Goal: Task Accomplishment & Management: Complete application form

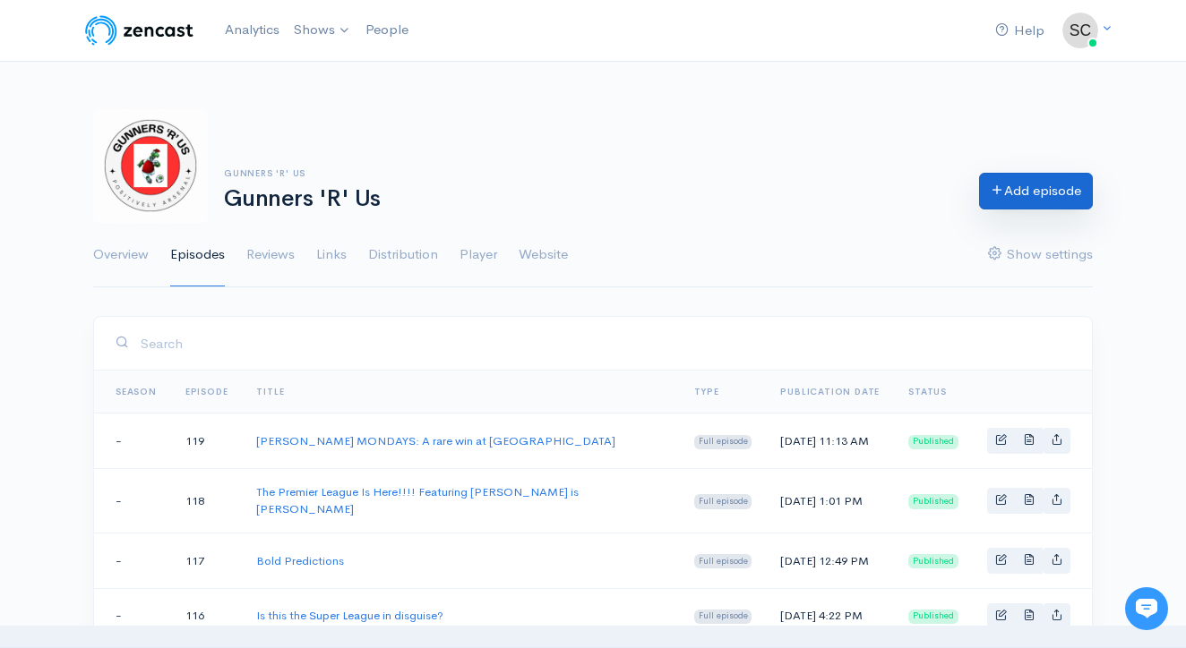
click at [992, 202] on link "Add episode" at bounding box center [1036, 191] width 114 height 37
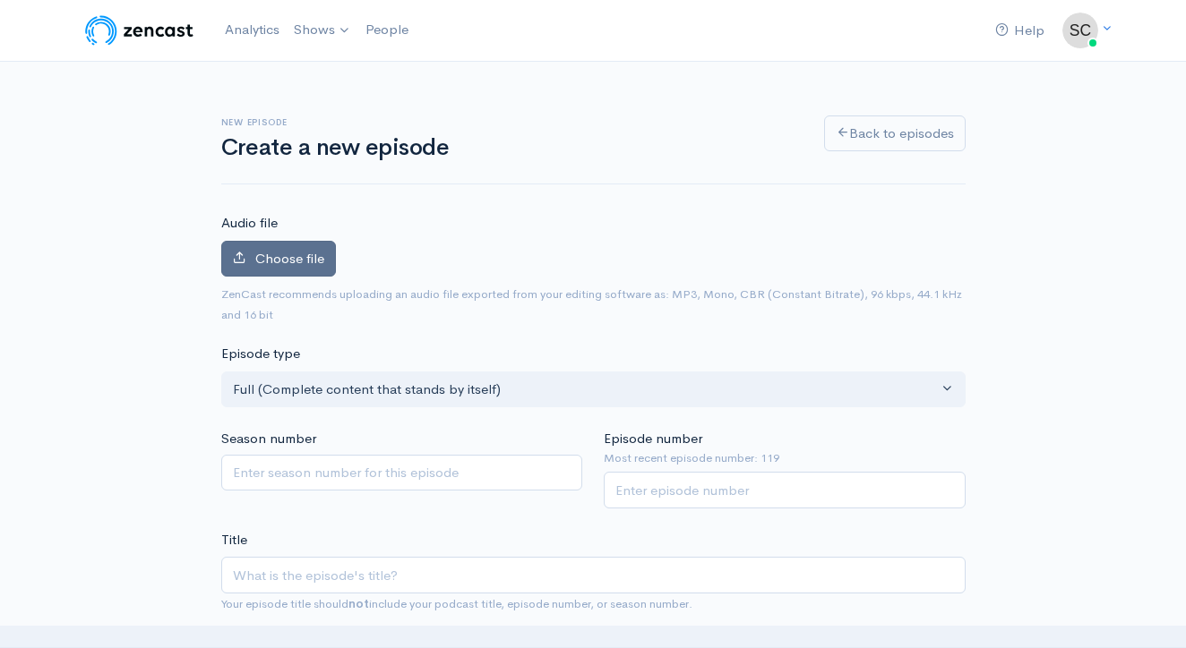
click at [331, 270] on label "Choose file" at bounding box center [278, 259] width 115 height 37
click at [0, 0] on input "Choose file" at bounding box center [0, 0] width 0 height 0
click at [295, 244] on label "Choose file" at bounding box center [278, 259] width 115 height 37
click at [0, 0] on input "Choose file" at bounding box center [0, 0] width 0 height 0
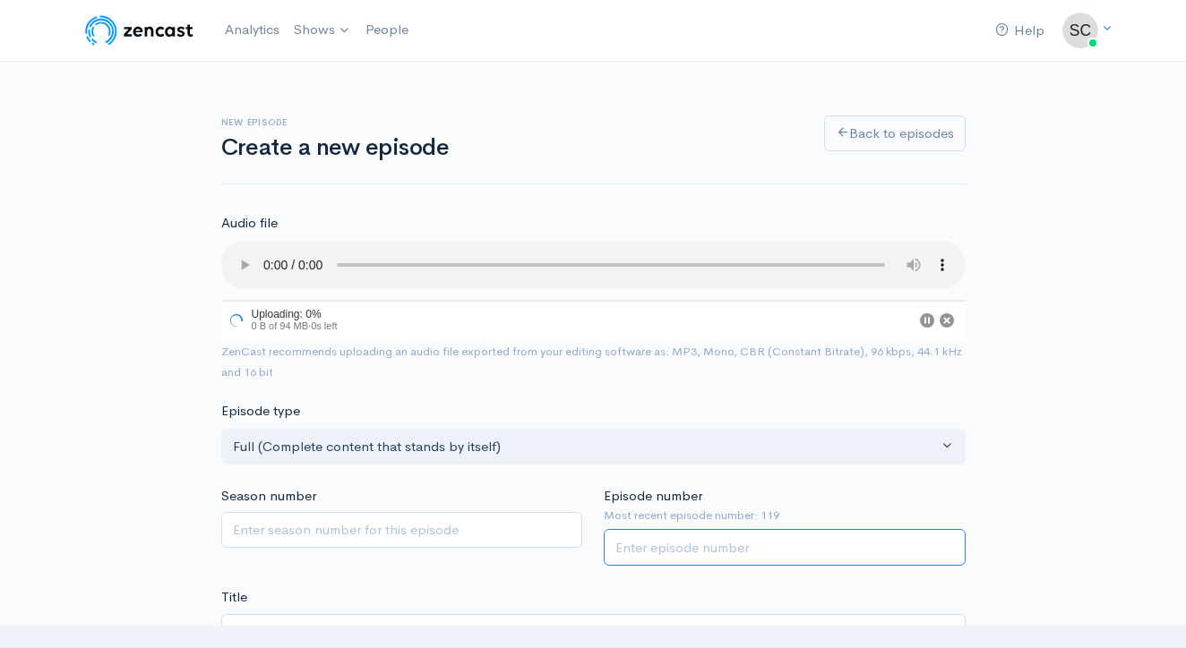
click at [649, 529] on input "Episode number" at bounding box center [785, 547] width 362 height 37
type input "120"
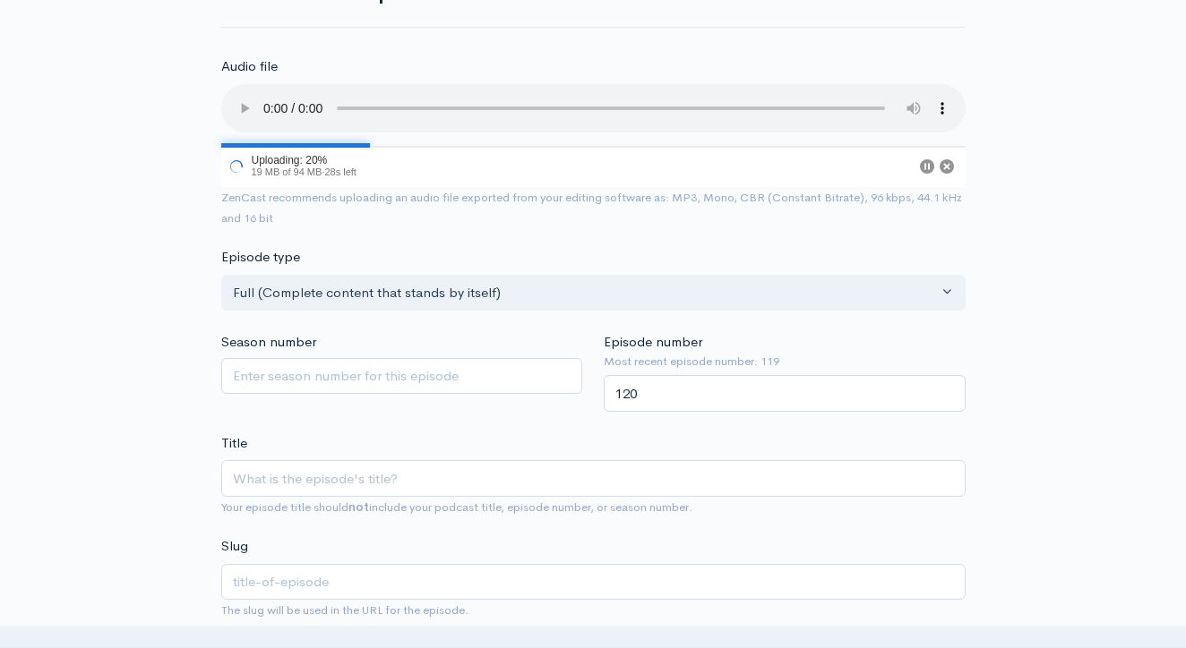
scroll to position [449, 0]
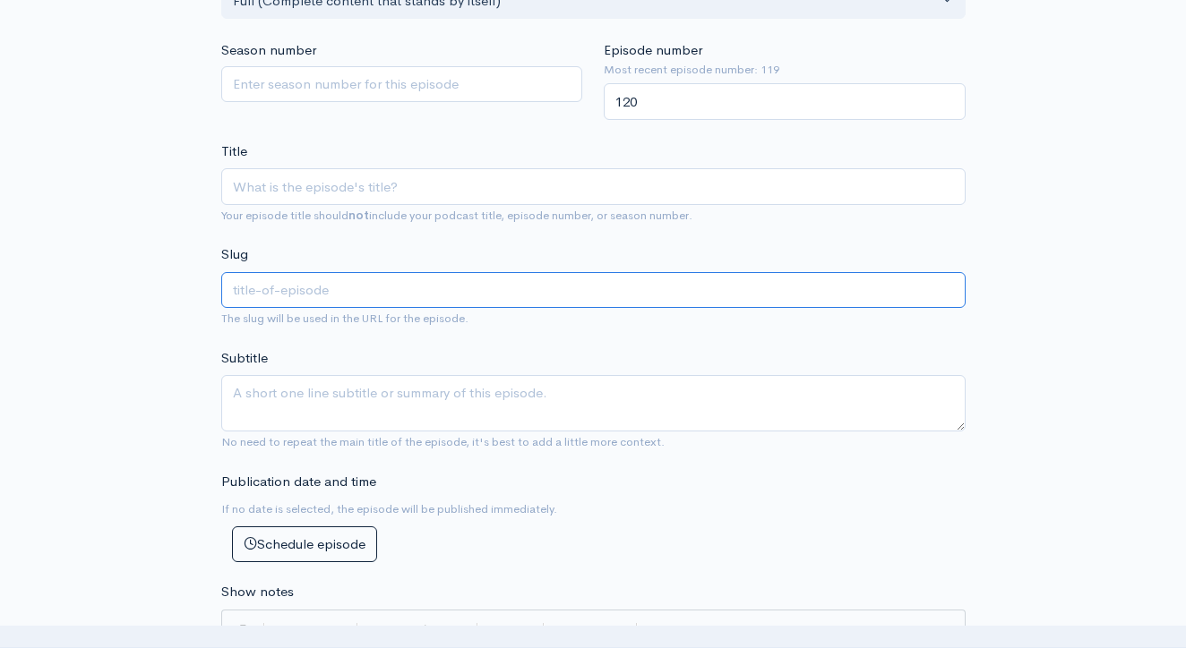
click at [580, 272] on input "text" at bounding box center [593, 290] width 744 height 37
click at [500, 208] on small "Your episode title should not include your podcast title, episode number, or se…" at bounding box center [456, 215] width 471 height 15
click at [507, 174] on input "Title" at bounding box center [593, 186] width 744 height 37
type input "G"
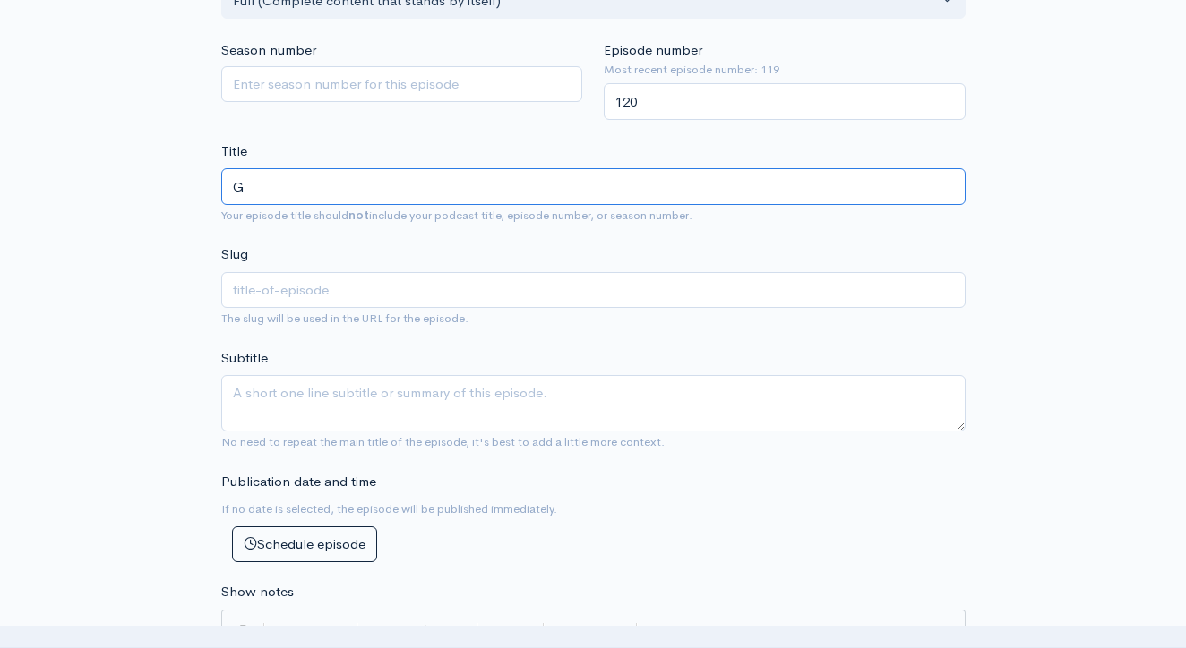
type input "g"
type input "Gy"
type input "gy"
type input "Gyo"
type input "gyo"
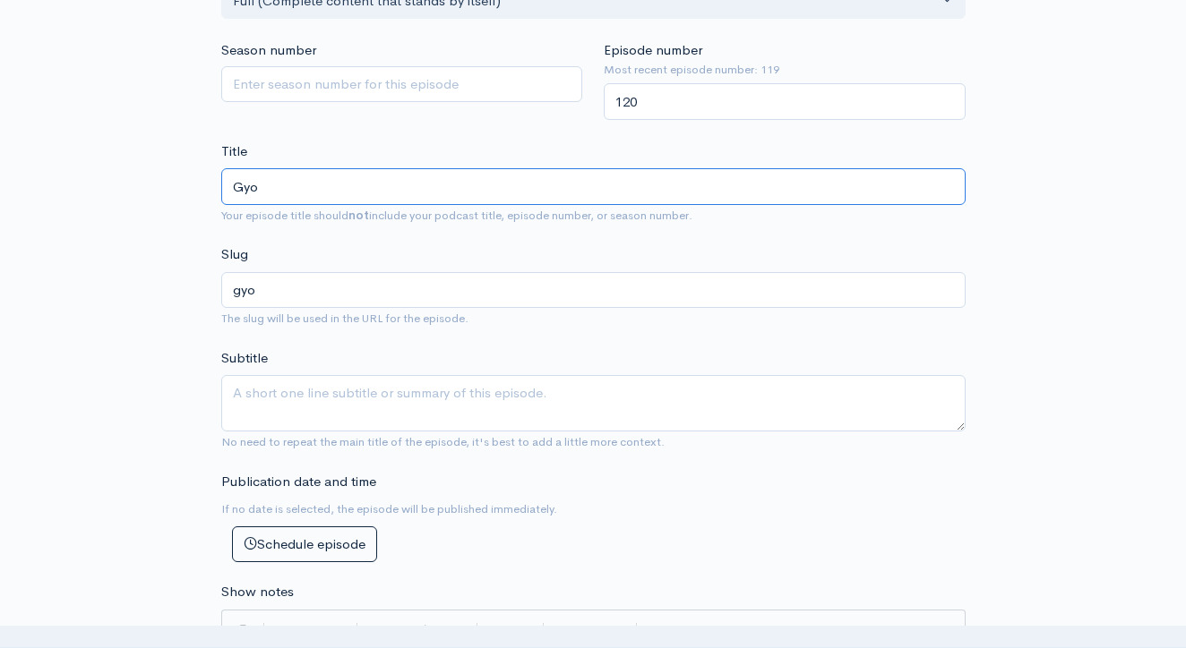
type input "Gyok"
type input "gyok"
type input "Gyoke"
type input "gyoke"
type input "Gyoker"
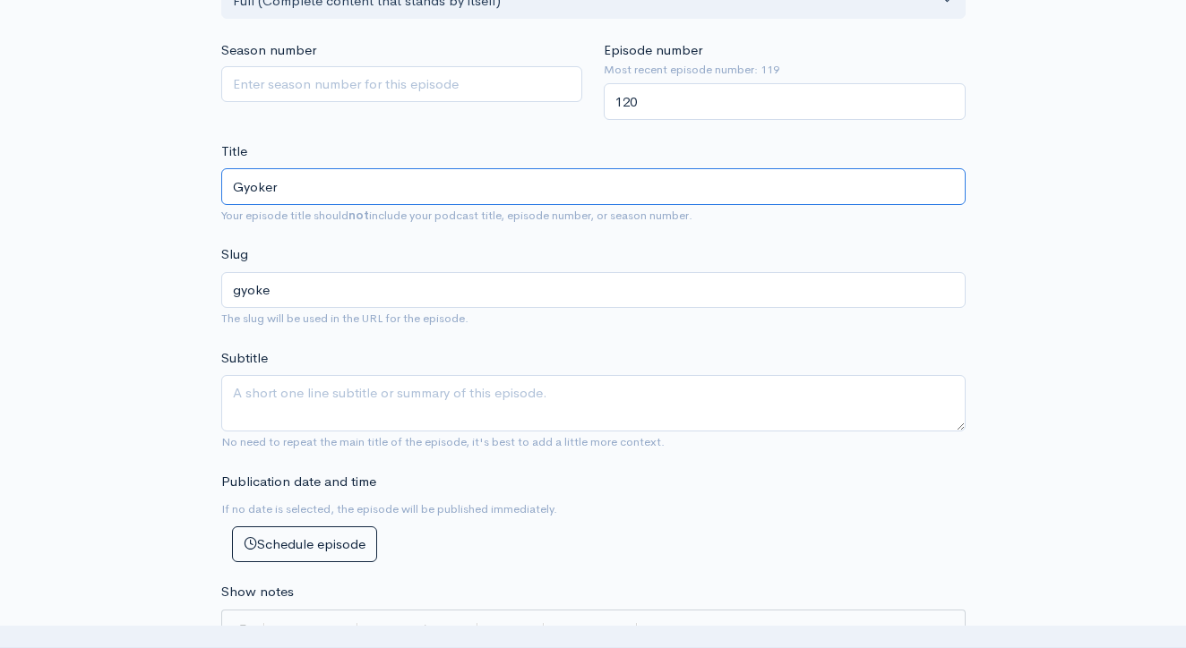
type input "gyoker"
type input "Gyokere"
type input "gyokere"
type input "Gyokeres"
type input "gyokeres"
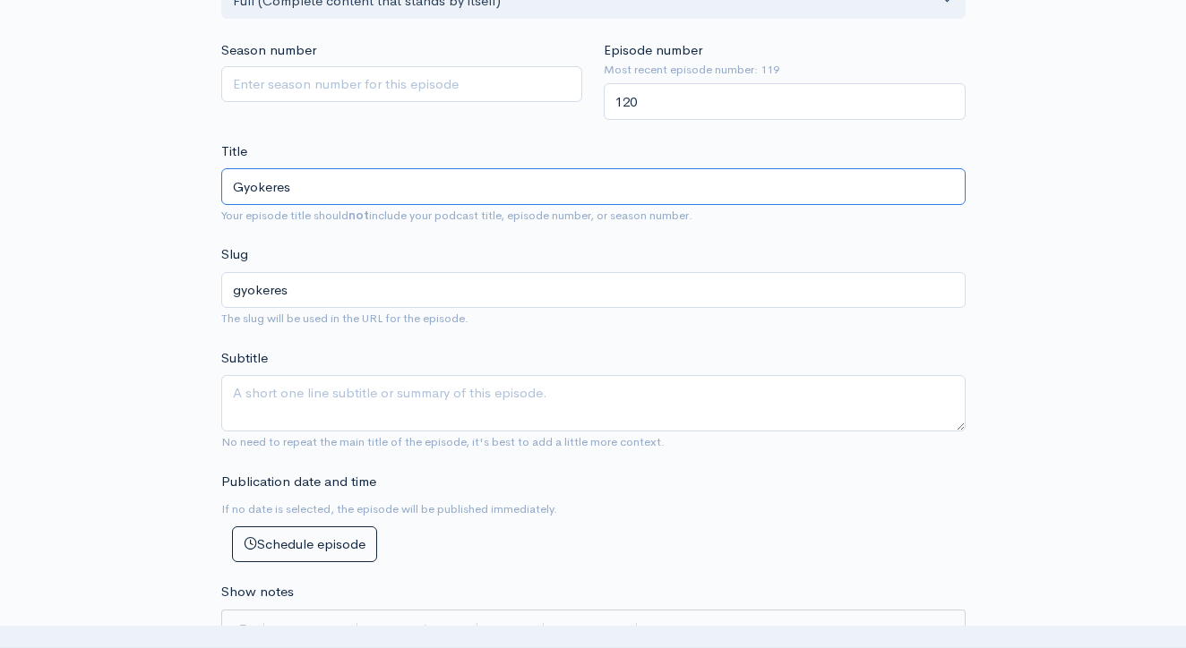
type input "Gyokeres f"
type input "gyokeres-f"
type input "Gyokeres fo"
type input "gyokeres-fo"
type input "Gyokeres for"
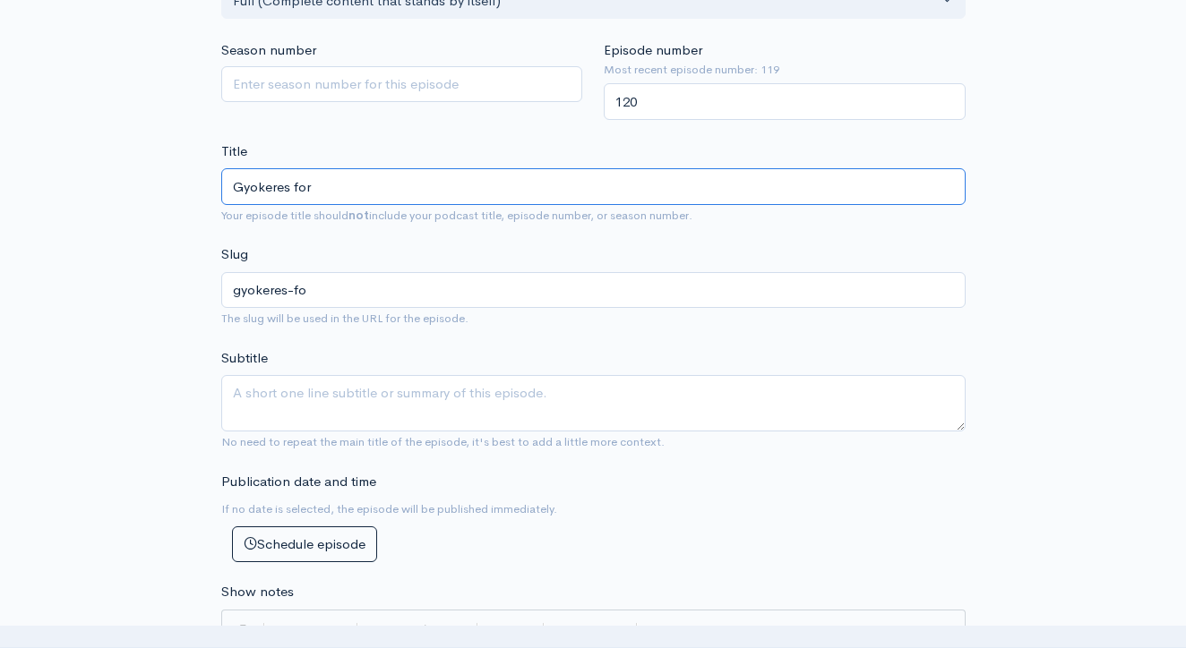
type input "gyokeres-for"
type input "Gyokeres for t"
type input "gyokeres-for-t"
type input "Gyokeres for th"
type input "gyokeres-for-th"
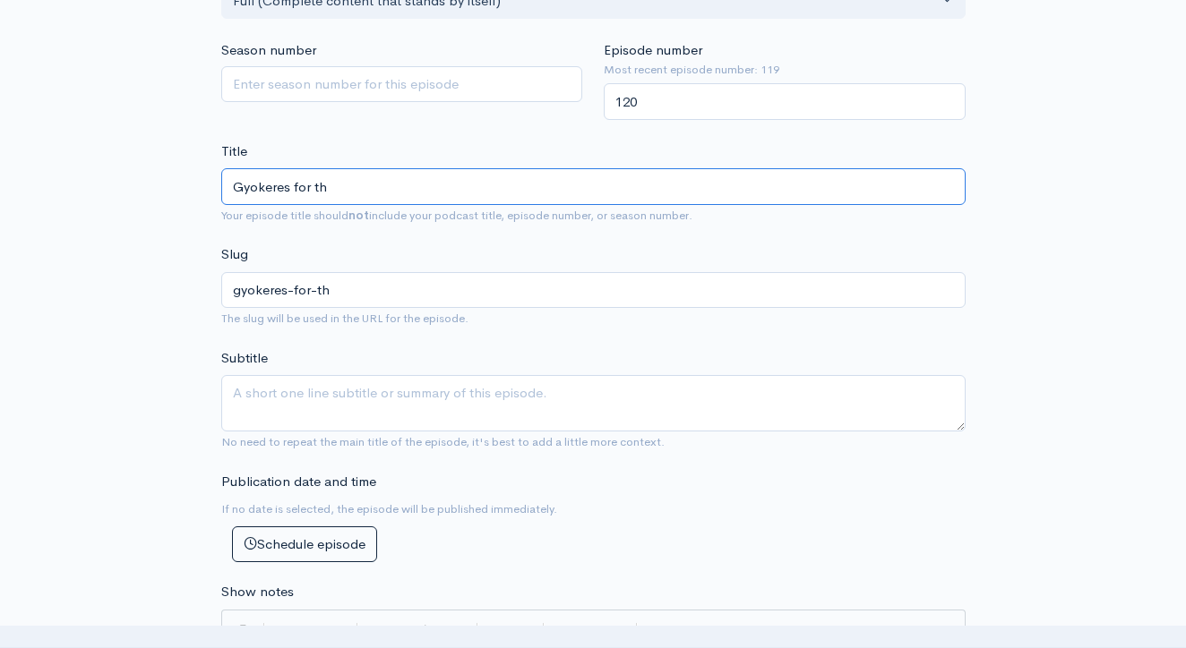
type input "Gyokeres for thr"
type input "gyokeres-for-thr"
type input "Gyokeres for th"
type input "gyokeres-for-th"
type input "Gyokeres for the"
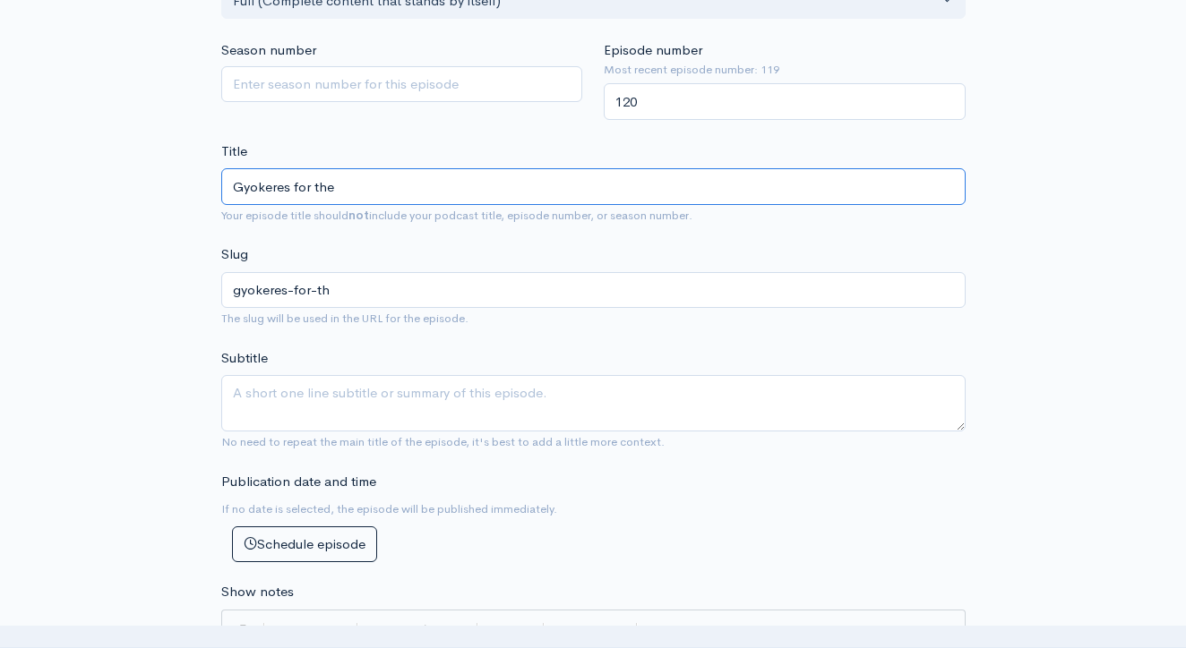
type input "gyokeres-for-the"
type input "Gyokeres for the M"
type input "gyokeres-for-the-m"
type input "Gyokeres for the Mi"
type input "gyokeres-for-the-mi"
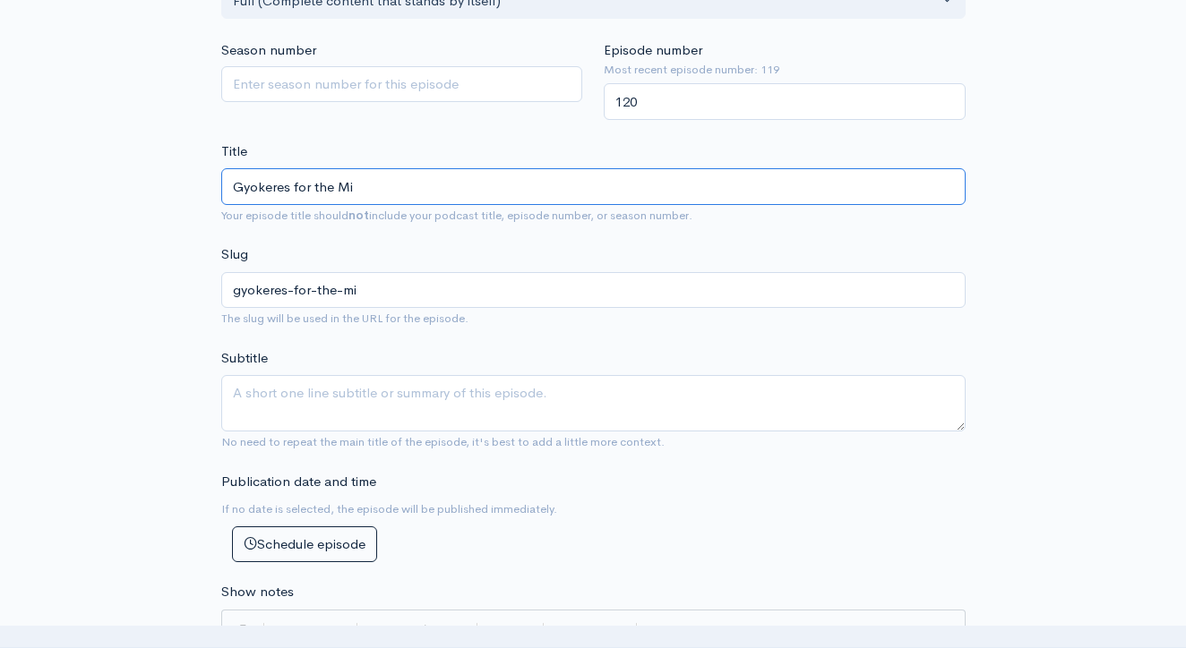
type input "Gyokeres for the Min"
type input "gyokeres-for-the-min"
type input "Gyokeres for the Mino"
type input "gyokeres-for-the-mino"
type input "Gyokeres for the Minon"
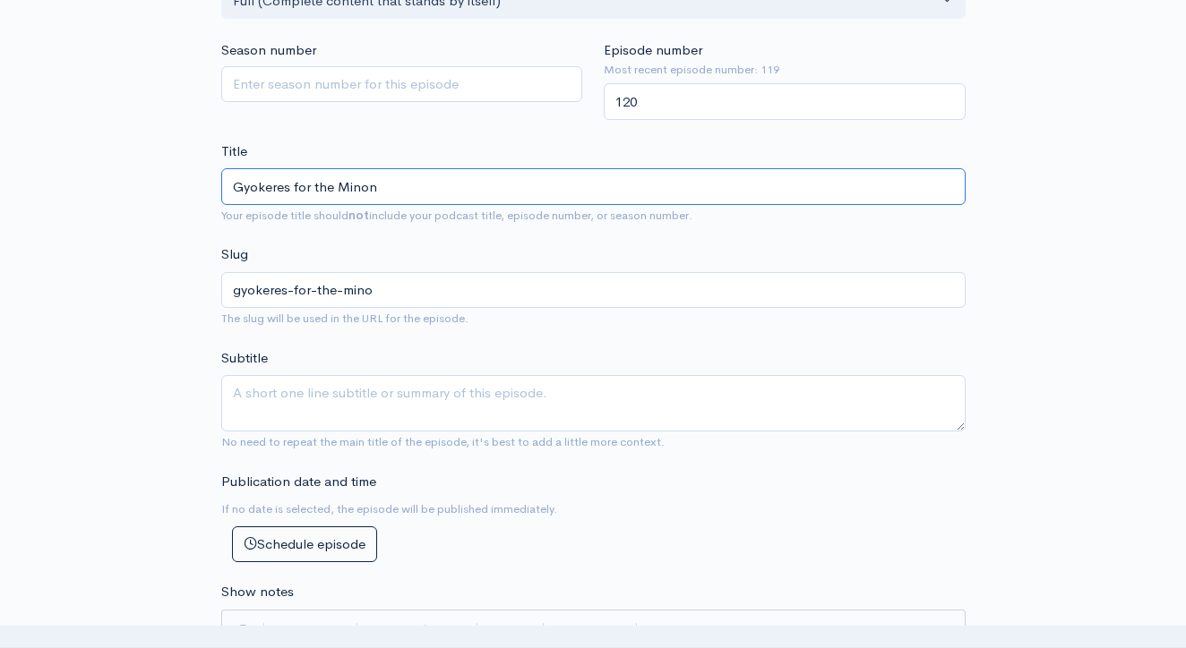
type input "gyokeres-for-the-minon"
type input "Gyokeres for the Minons"
type input "gyokeres-for-the-minons"
type input "Gyokeres for the Minon"
type input "gyokeres-for-the-minon"
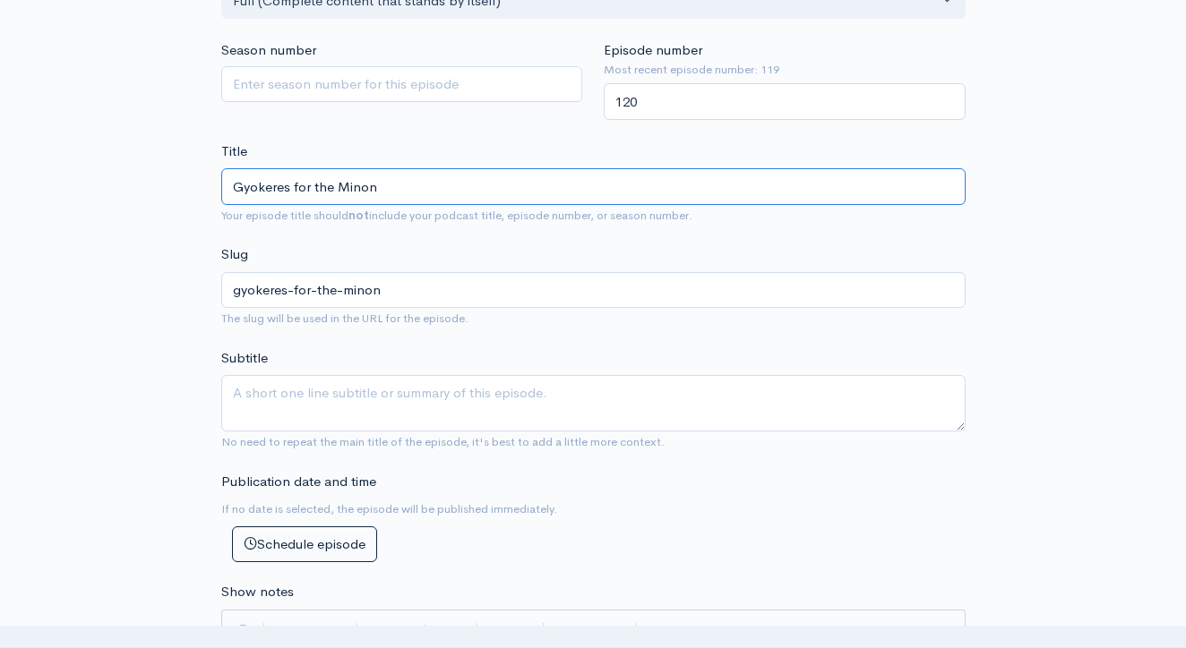
type input "Gyokeres for the Mino"
type input "gyokeres-for-the-mino"
type input "Gyokeres for the Min"
type input "gyokeres-for-the-min"
type input "Gyokeres for the Mino"
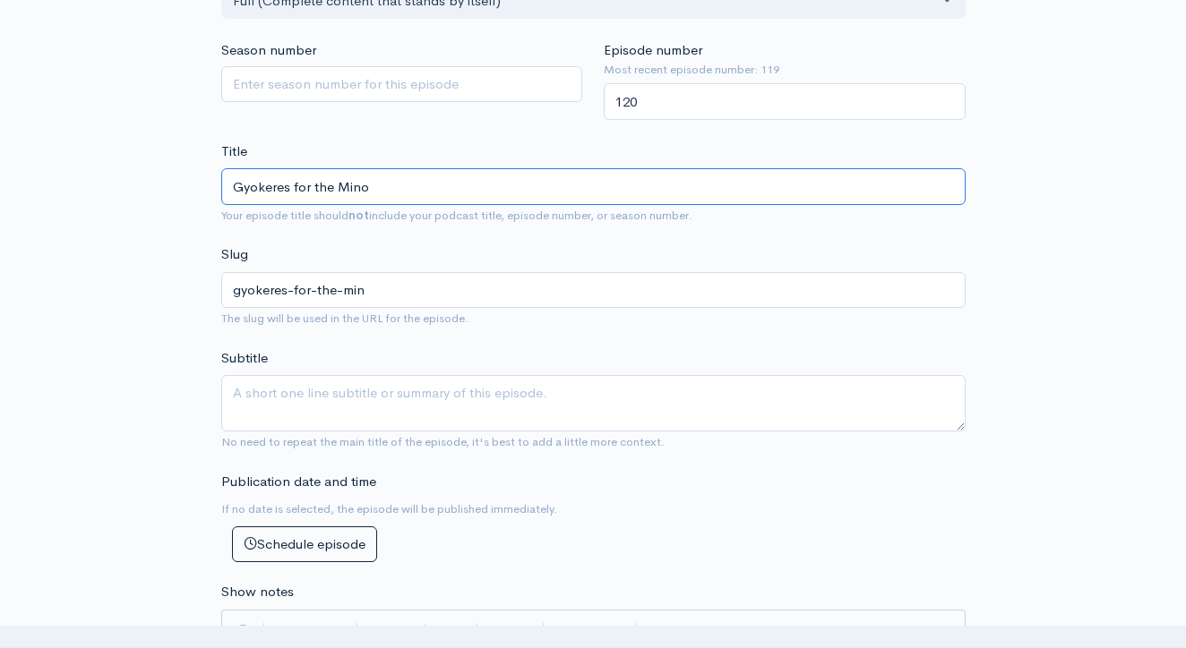
type input "gyokeres-for-the-mino"
type input "Gyokeres for the Minoe"
type input "gyokeres-for-the-minoe"
type input "Gyokeres for the Minoes"
type input "gyokeres-for-the-minoes"
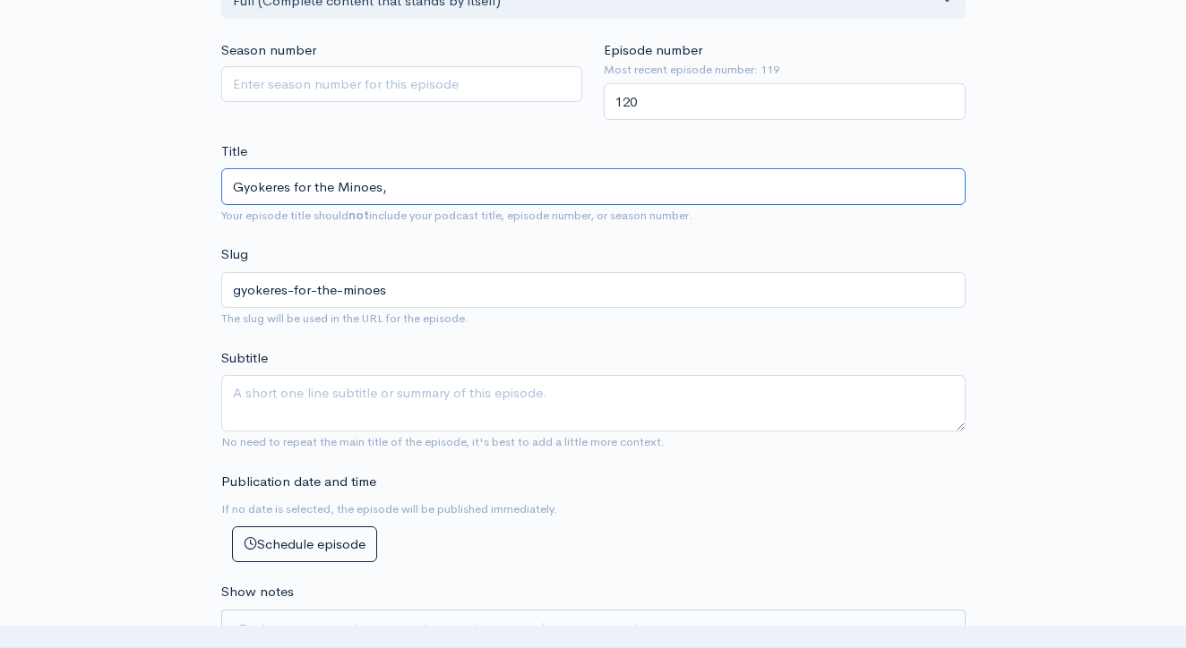
type input "Gyokeres for the Minoes, H"
type input "gyokeres-for-the-minoes-h"
type input "Gyokeres for the Minoes, Ha"
type input "gyokeres-for-the-minoes-ha"
type input "Gyokeres for the Minoes, Hav"
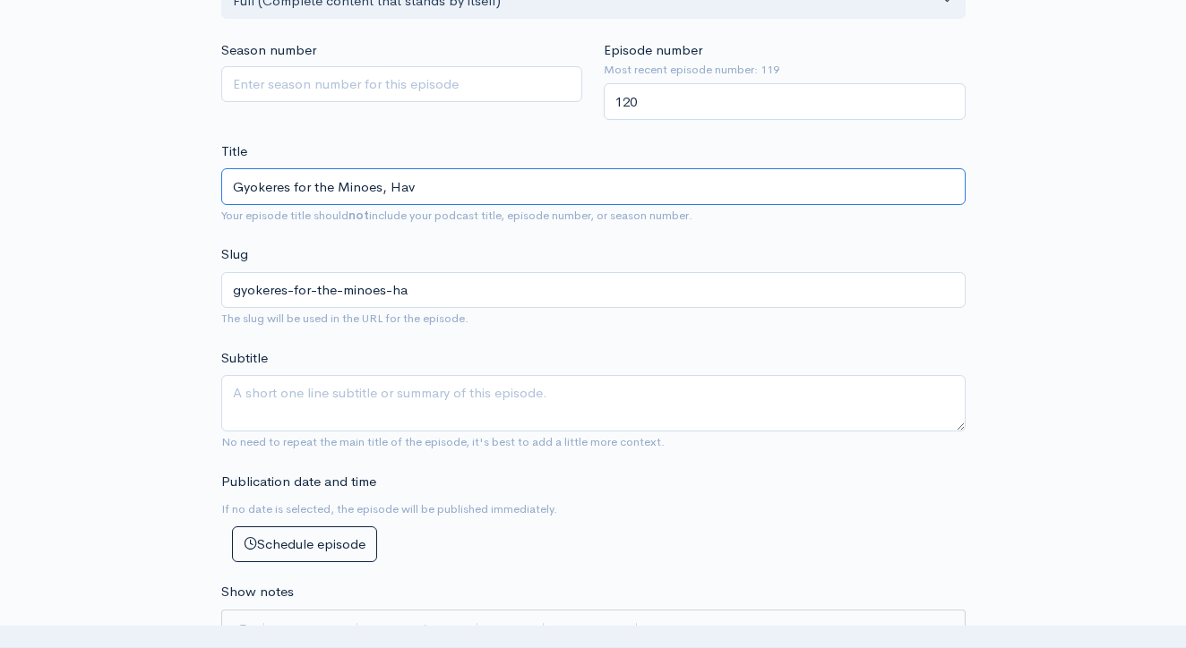
type input "gyokeres-for-the-minoes-hav"
type input "Gyokeres for the Minoes, Have"
type input "gyokeres-for-the-minoes-have"
type input "Gyokeres for the Minoes, Haver"
type input "gyokeres-for-the-minoes-haver"
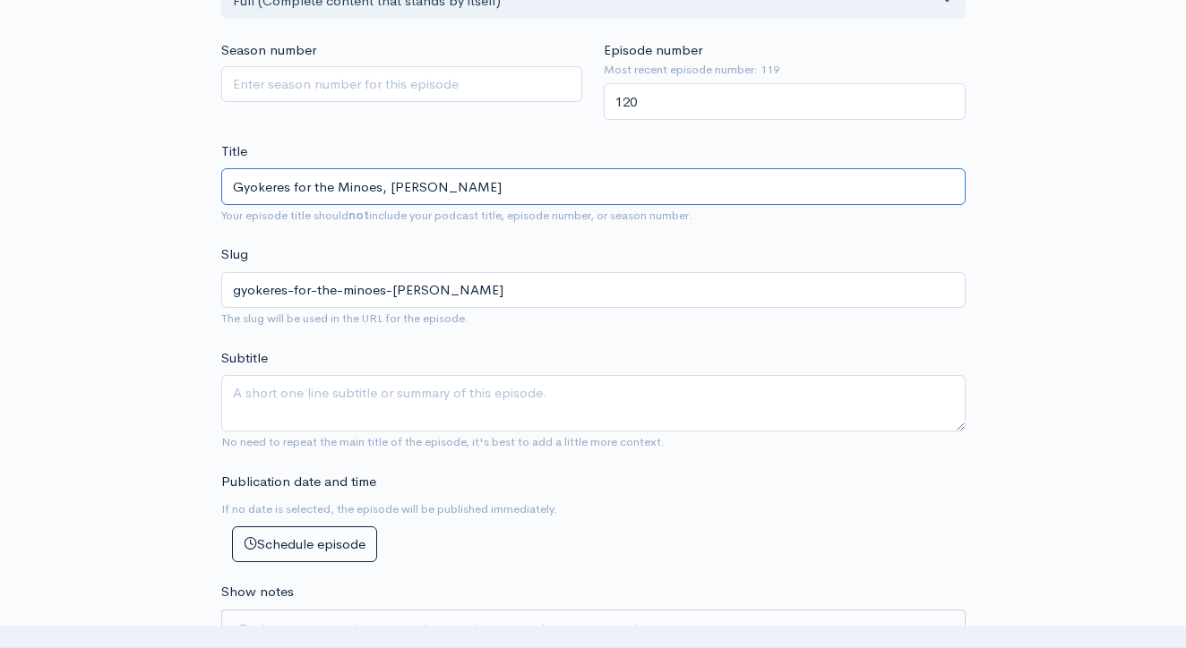
type input "Gyokeres for the Minoes, Havert"
type input "gyokeres-for-the-minoes-havert"
type input "Gyokeres for the Minoes, Havertz"
type input "gyokeres-for-the-minoes-havertz"
type input "Gyokeres for the Minoes, Havertz f"
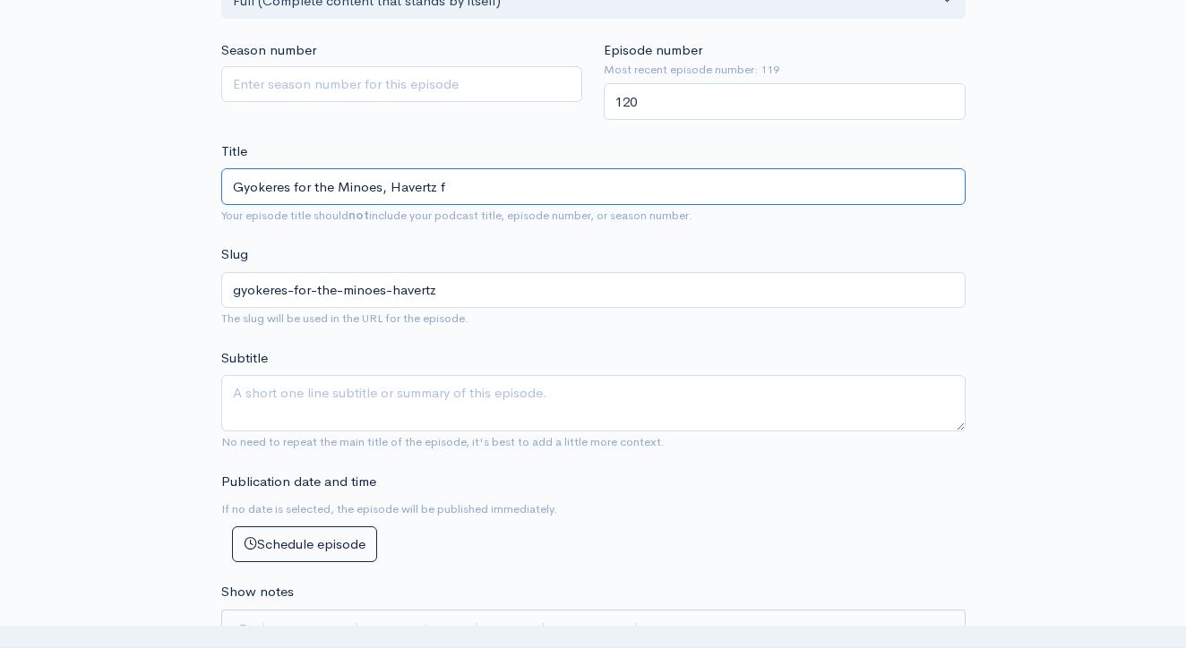
type input "gyokeres-for-the-minoes-havertz-f"
type input "Gyokeres for the Minoes, Havertz fo"
type input "gyokeres-for-the-minoes-havertz-fo"
type input "Gyokeres for the Minoes, Havertz for"
type input "gyokeres-for-the-minoes-havertz-for"
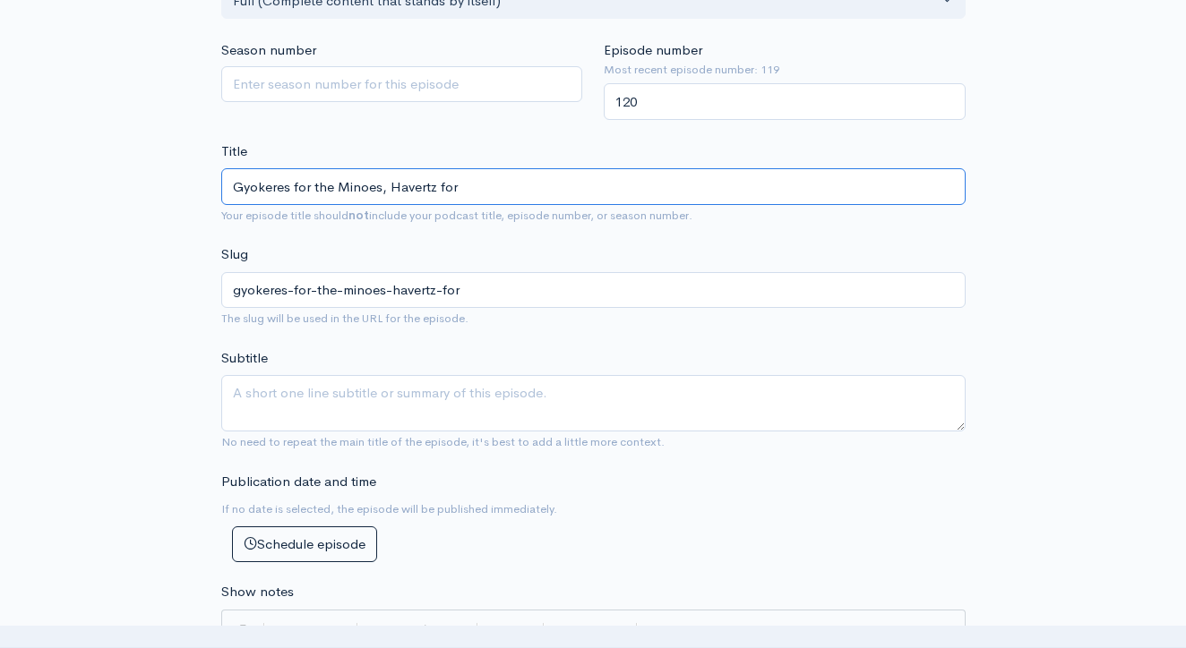
type input "Gyokeres for the Minoes, Havertz for t"
type input "gyokeres-for-the-minoes-havertz-for-t"
type input "Gyokeres for the Minoes, Havertz for th"
type input "gyokeres-for-the-minoes-havertz-for-th"
type input "Gyokeres for the Minoes, Havertz for the"
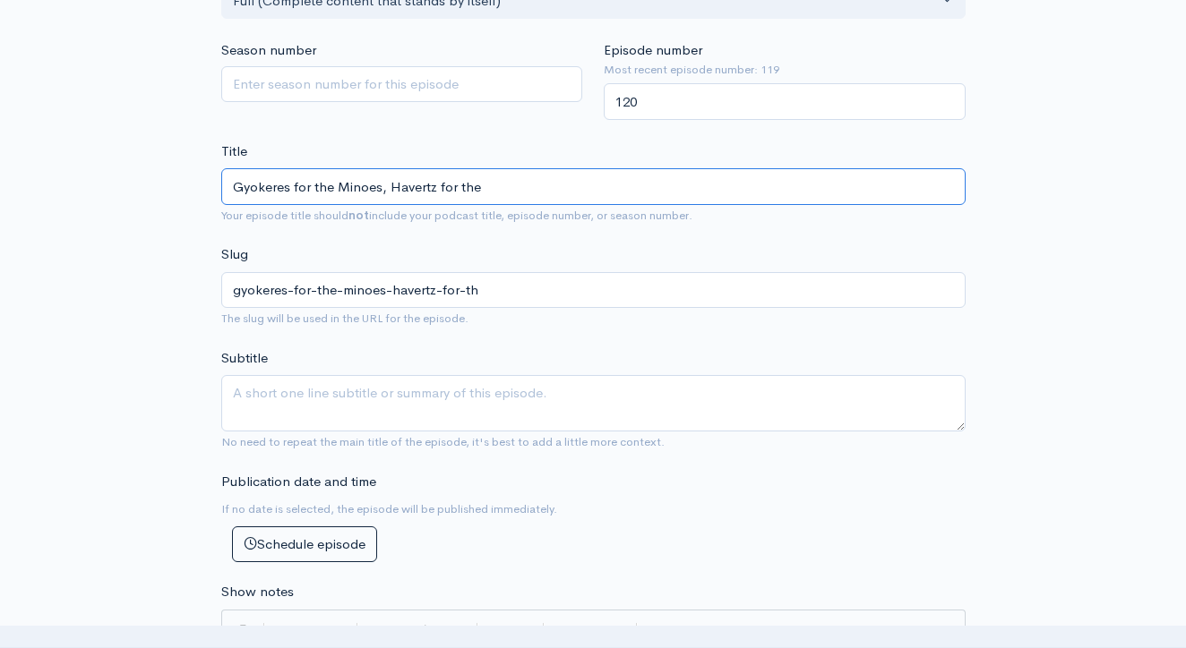
type input "gyokeres-for-the-minoes-havertz-for-the"
type input "Gyokeres for the Minoes, Havertz for the S"
type input "gyokeres-for-the-minoes-havertz-for-the-s"
type input "Gyokeres for the Minoes, Havertz for the Sj"
type input "gyokeres-for-the-minoes-havertz-for-the-sj"
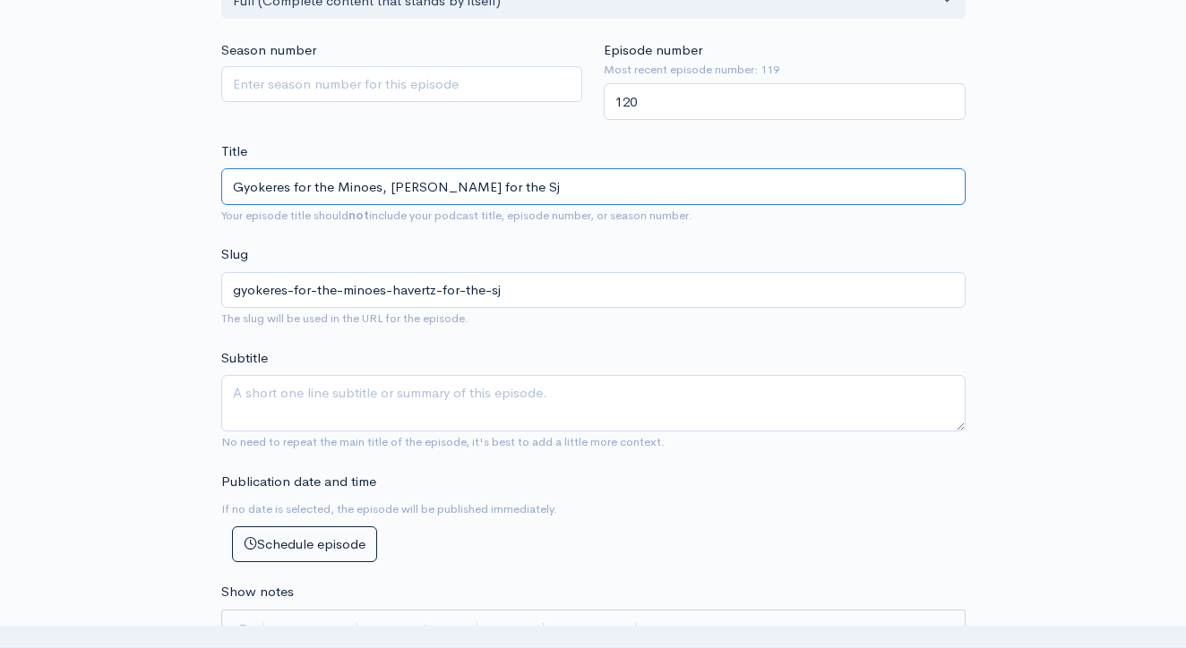
type input "Gyokeres for the Minoes, Havertz for the Sja"
type input "gyokeres-for-the-minoes-havertz-for-the-sja"
type input "Gyokeres for the Minoes, Havertz for the Sj"
type input "gyokeres-for-the-minoes-havertz-for-the-sj"
type input "Gyokeres for the Minoes, Havertz for the S"
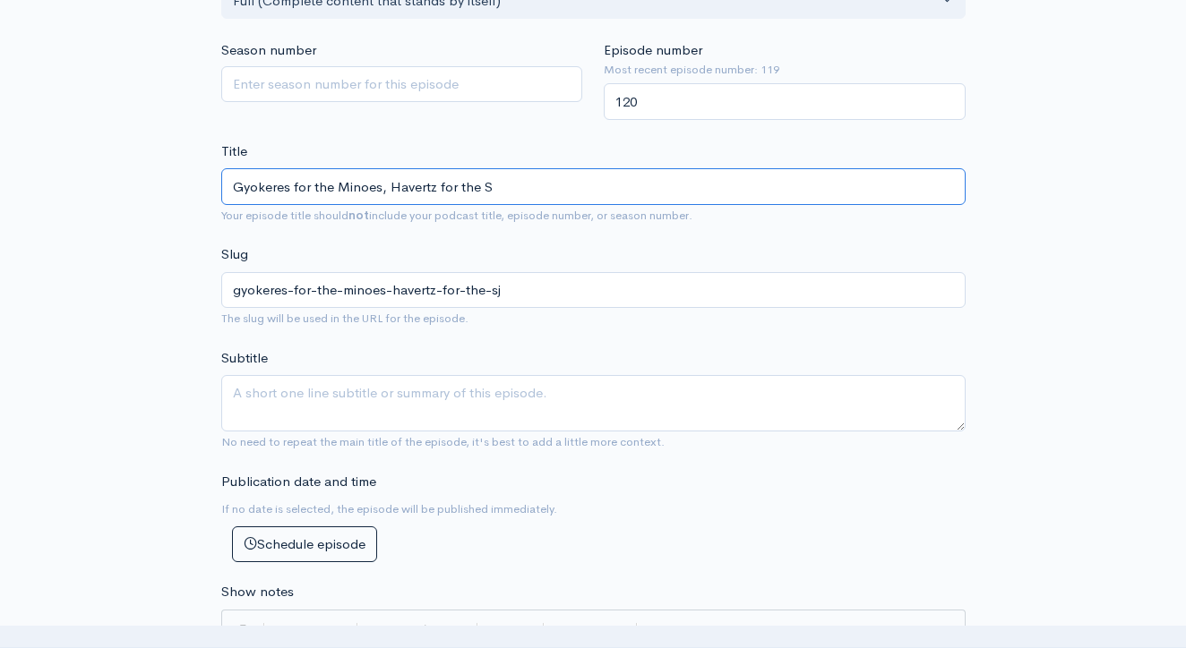
type input "gyokeres-for-the-minoes-havertz-for-the-s"
type input "Gyokeres for the Minoes, Havertz for the Sh"
type input "gyokeres-for-the-minoes-havertz-for-the-sh"
type input "Gyokeres for the Minoes, Havertz for the Sha"
type input "gyokeres-for-the-minoes-havertz-for-the-sha"
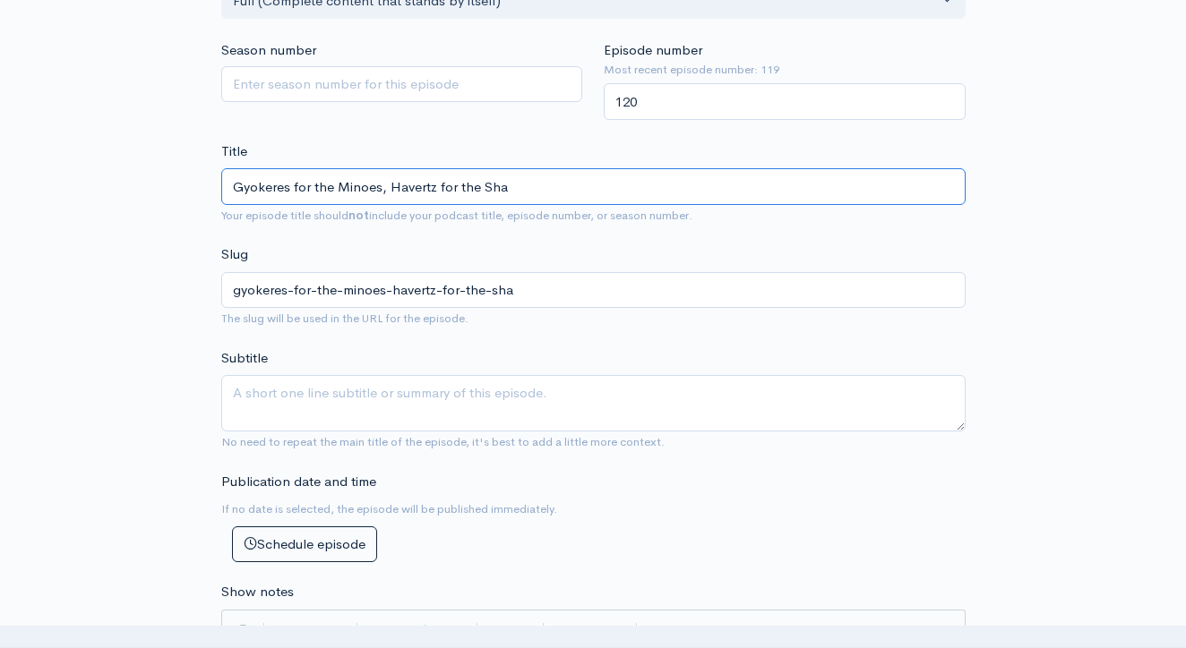
type input "Gyokeres for the Minoes, Havertz for the Shar"
type input "gyokeres-for-the-minoes-havertz-for-the-shar"
type input "Gyokeres for the Minoes, Havertz for the Shark"
type input "gyokeres-for-the-minoes-havertz-for-the-shark"
type input "Gyokeres for the Minoes, Havertz for the Sharks"
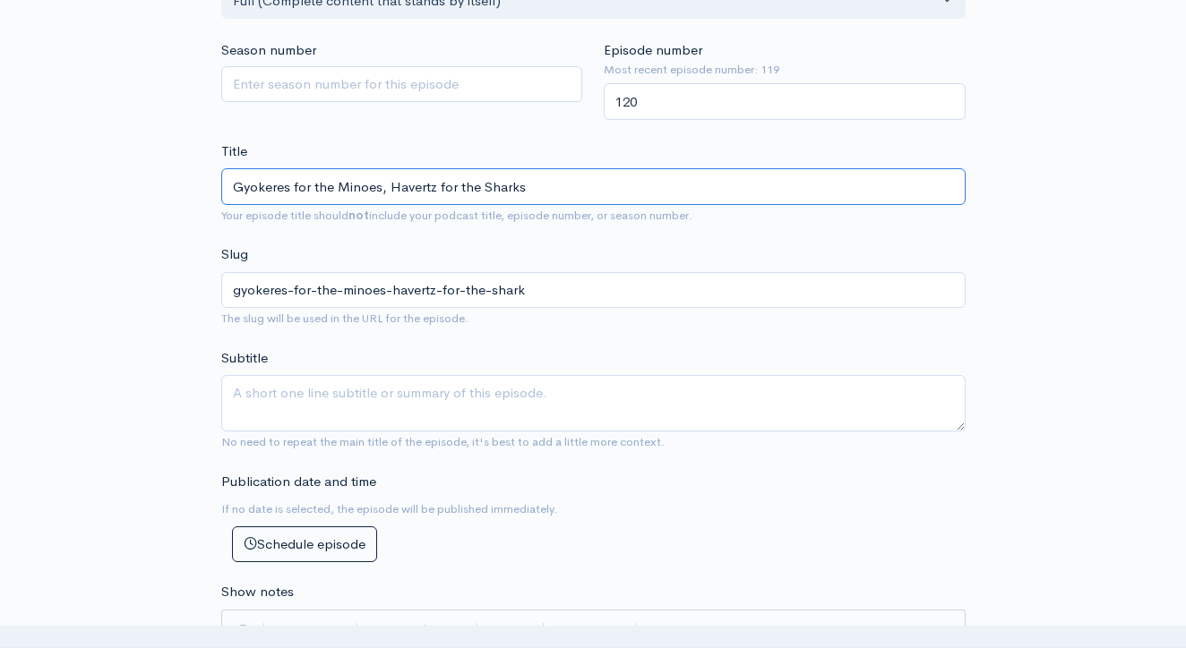
type input "gyokeres-for-the-minoes-havertz-for-the-sharks"
click at [381, 168] on input "Gyokeres for the Minoes, Havertz for the Sharks" at bounding box center [593, 186] width 744 height 37
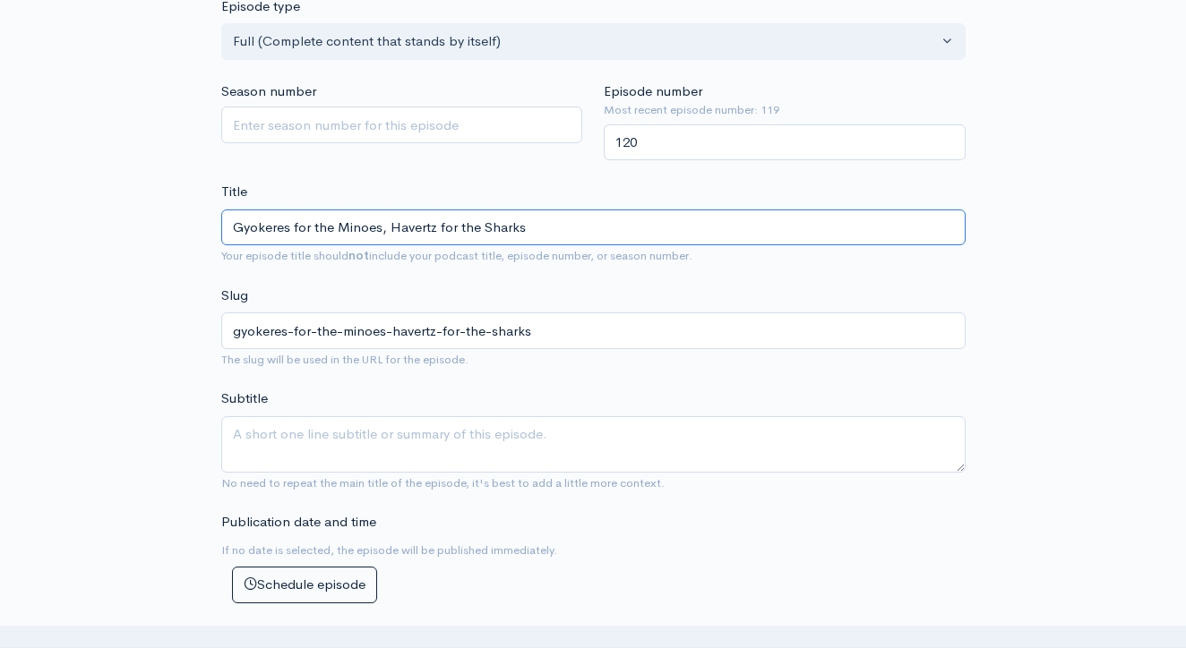
type input "Gyokeres for the Minoe, Havertz for the Sharks"
type input "gyokeres-for-the-minoe-havertz-for-the-sharks"
type input "Gyokeres for the Mino, Havertz for the Sharks"
type input "gyokeres-for-the-mino-havertz-for-the-sharks"
type input "Gyokeres for the Min, Havertz for the Sharks"
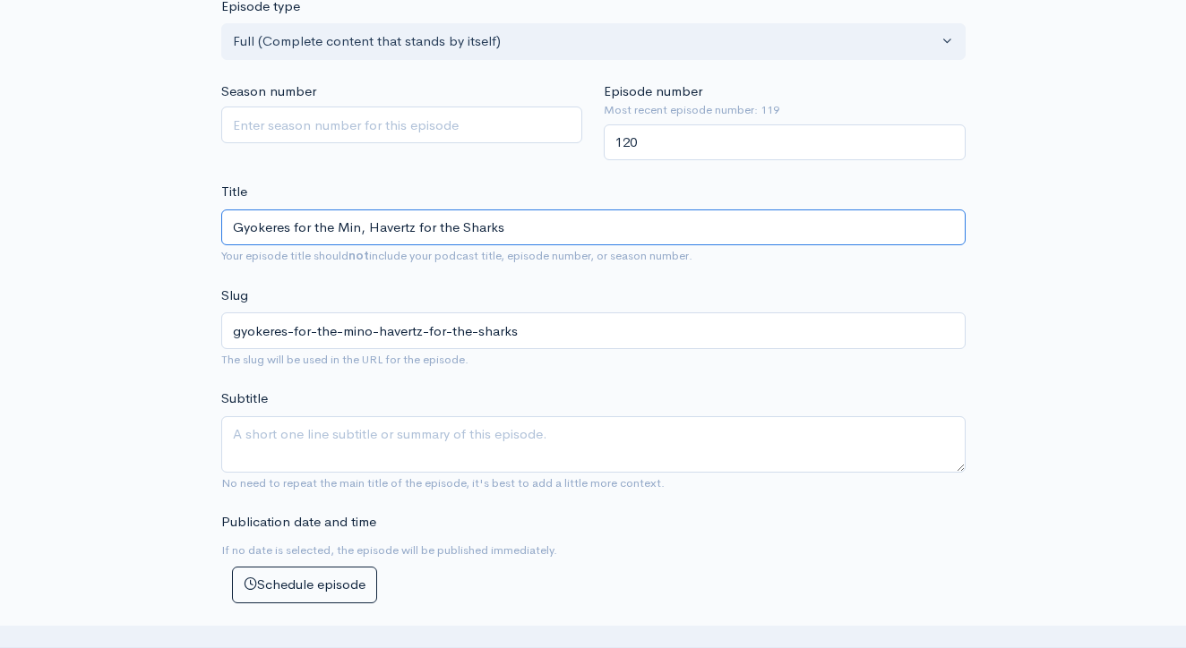
type input "gyokeres-for-the-min-havertz-for-the-sharks"
type input "Gyokeres for the Minn, Havertz for the Sharks"
type input "gyokeres-for-the-minn-havertz-for-the-sharks"
type input "Gyokeres for the Minno, Havertz for the Sharks"
type input "gyokeres-for-the-minno-havertz-for-the-sharks"
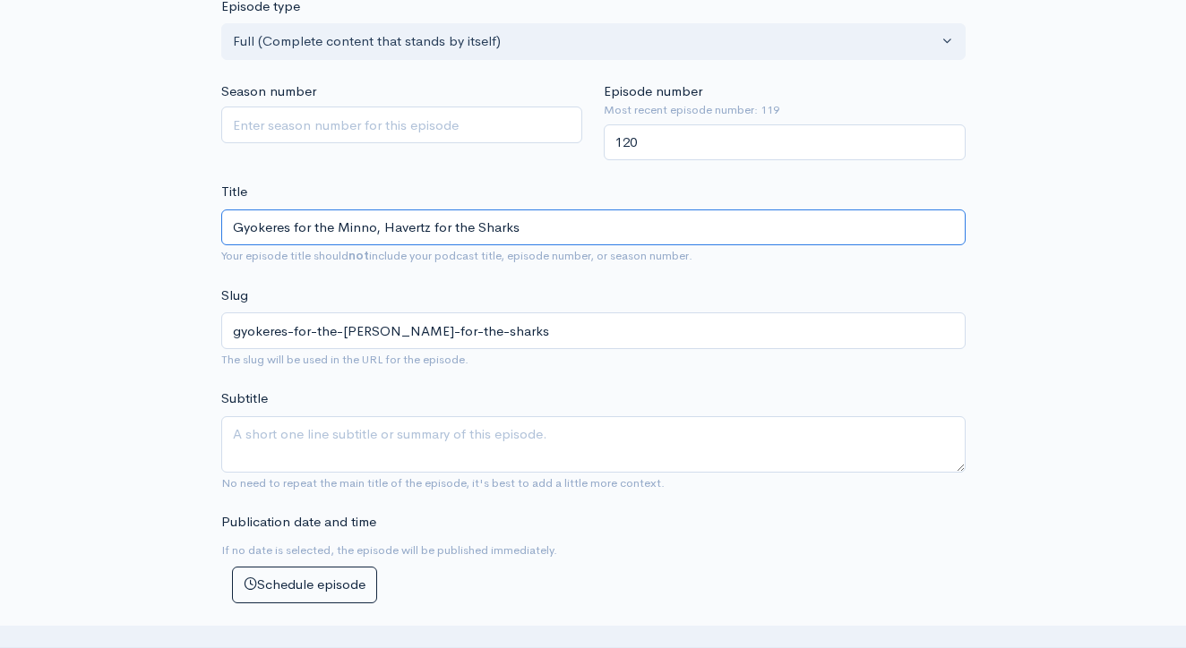
type input "Gyokeres for the Minnow, Havertz for the Sharks"
type input "gyokeres-for-the-minnow-havertz-for-the-sharks"
type input "Gyokeres for the Minnows, Havertz for the Sharks"
type input "gyokeres-for-the-minnows-havertz-for-the-sharks"
click at [553, 210] on input "Gyokeres for the Minnows, Havertz for the Sharks" at bounding box center [593, 228] width 744 height 37
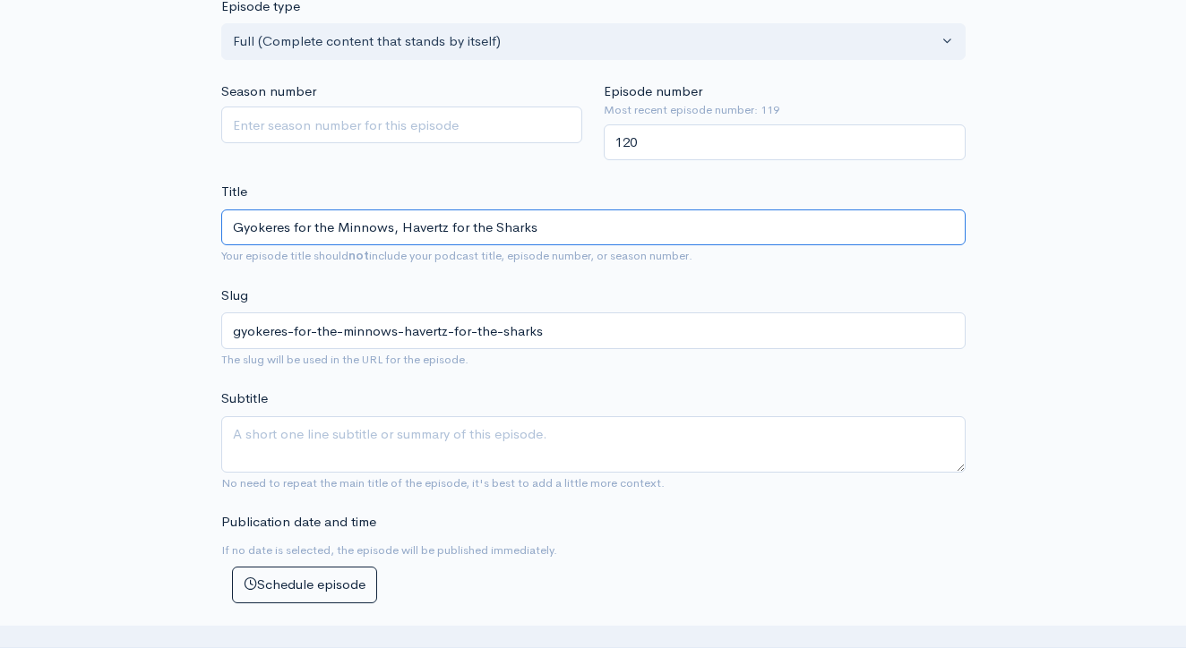
type input "Gyokeres for the Minnows, Havertz for the Sharks"
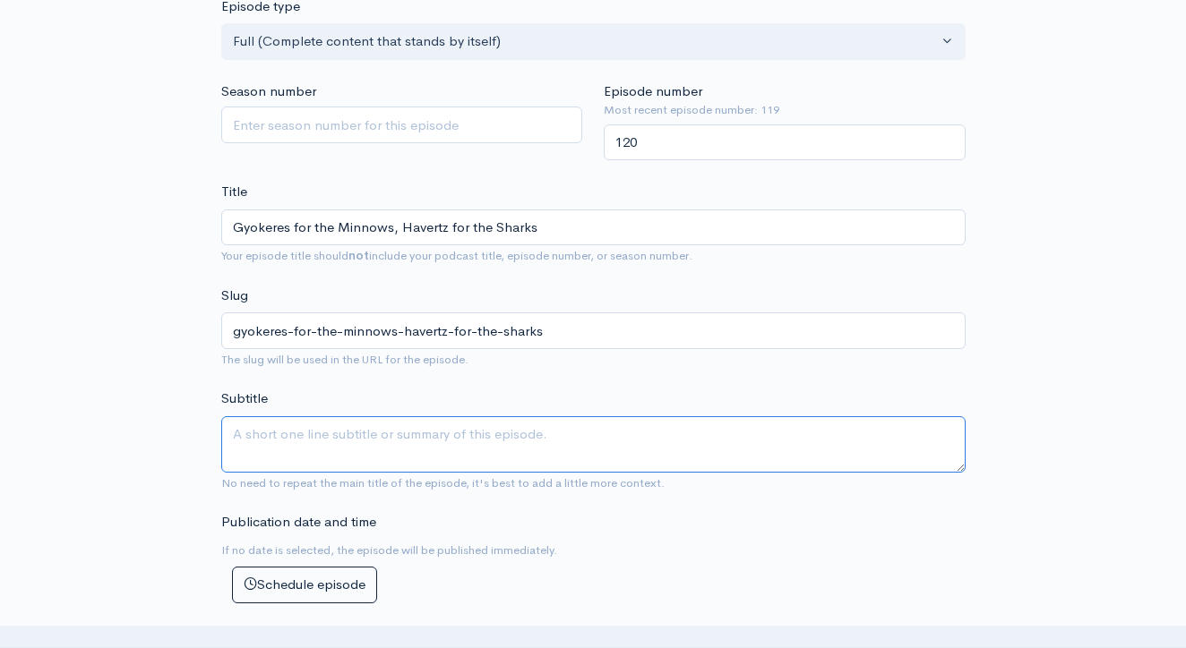
click at [370, 416] on textarea "Subtitle" at bounding box center [593, 444] width 744 height 56
drag, startPoint x: 235, startPoint y: 401, endPoint x: 860, endPoint y: 401, distance: 625.2
click at [860, 416] on textarea "We talk Arsenal's odd start, media response, Premier League week 1 and so much …" at bounding box center [593, 444] width 744 height 56
type textarea "We talk Arsenal's odd start, media response, Premier League week 1 and so much …"
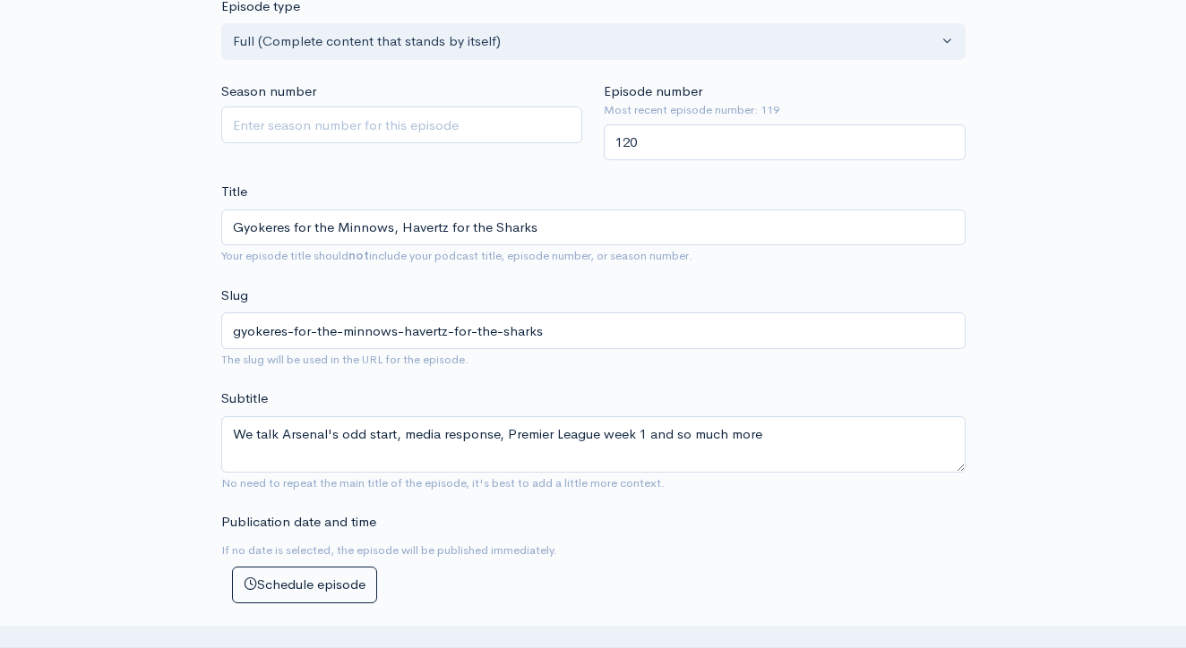
click at [555, 543] on div "Publication date and time If no date is selected, the episode will be published…" at bounding box center [401, 557] width 383 height 91
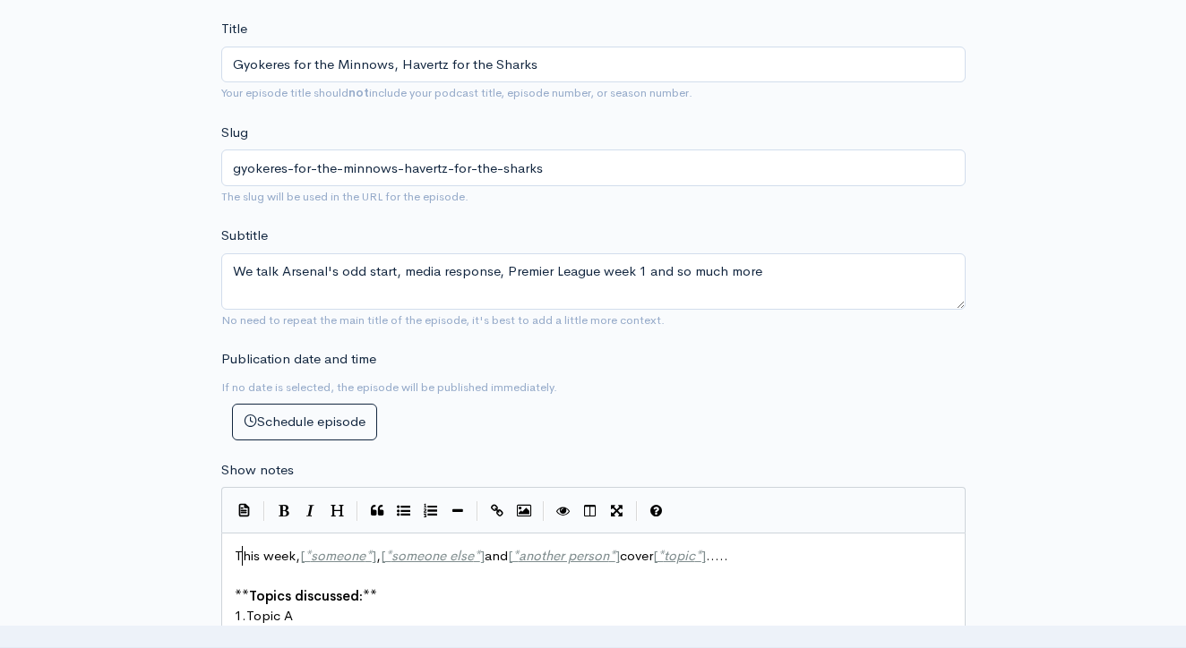
scroll to position [9, 0]
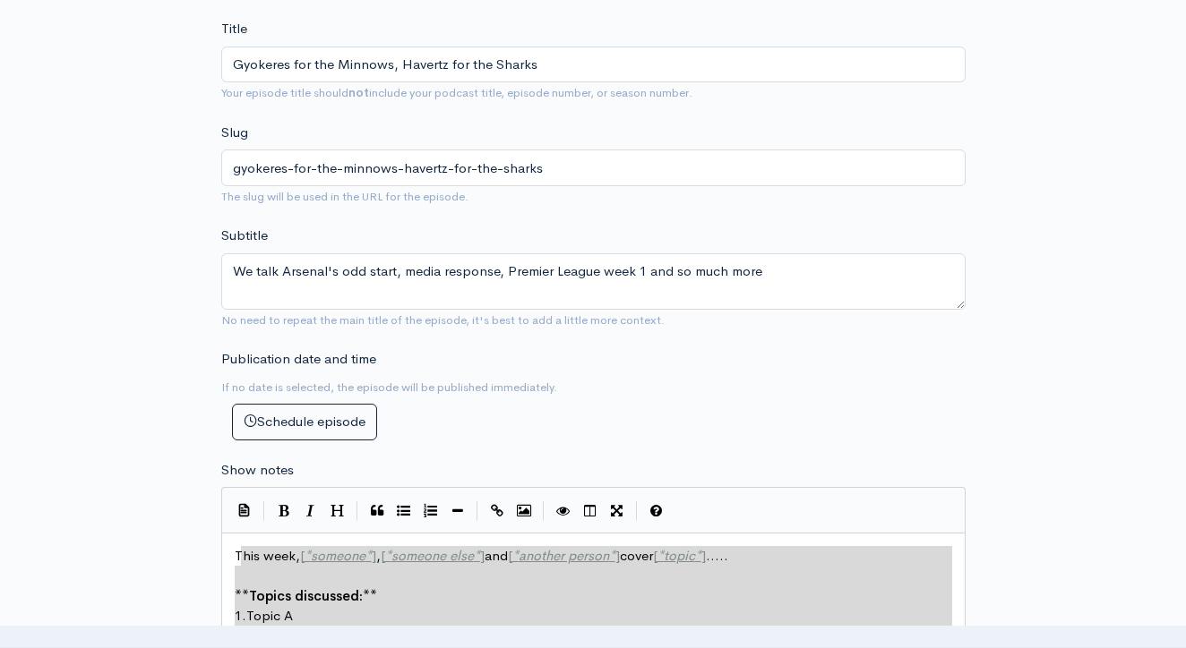
type textarea "his week, [*someone*], [*someone else*] and [*another person*] cover [*topic*].…"
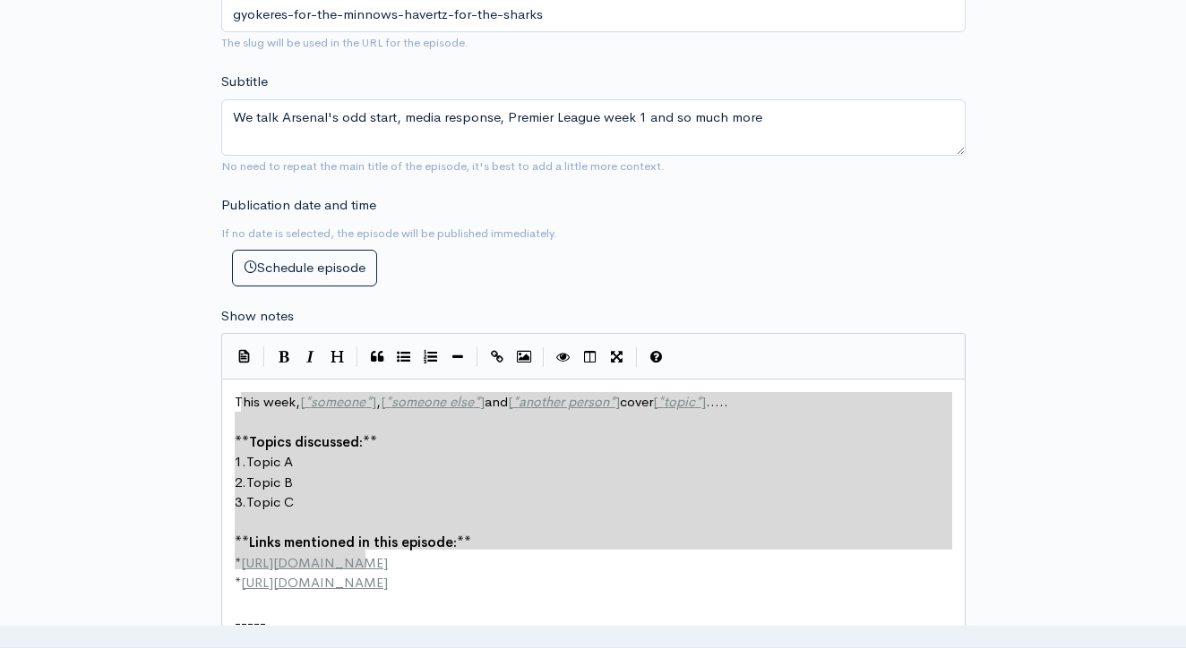
scroll to position [0, 0]
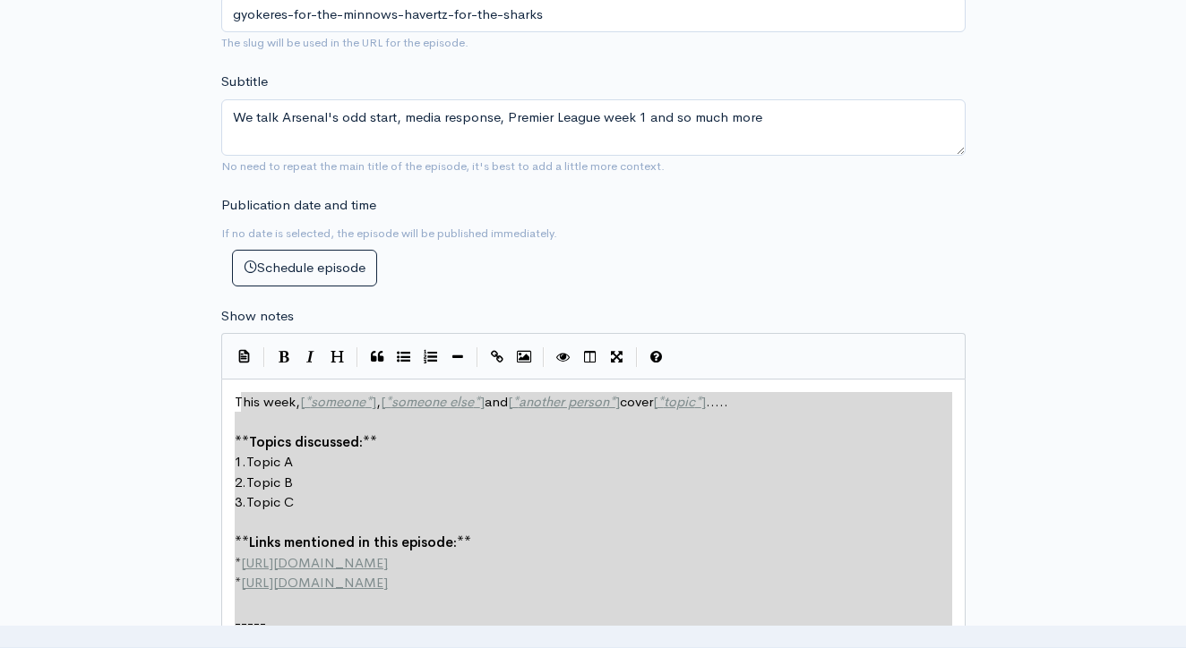
drag, startPoint x: 238, startPoint y: 528, endPoint x: 367, endPoint y: 679, distance: 198.9
click at [240, 379] on div "his week, [*someone*], [*someone else*] and [*another person*] cover [*topic*].…" at bounding box center [593, 533] width 744 height 309
click at [229, 379] on div "his week, [*someone*], [*someone else*] and [*another person*] cover [*topic*].…" at bounding box center [593, 533] width 744 height 309
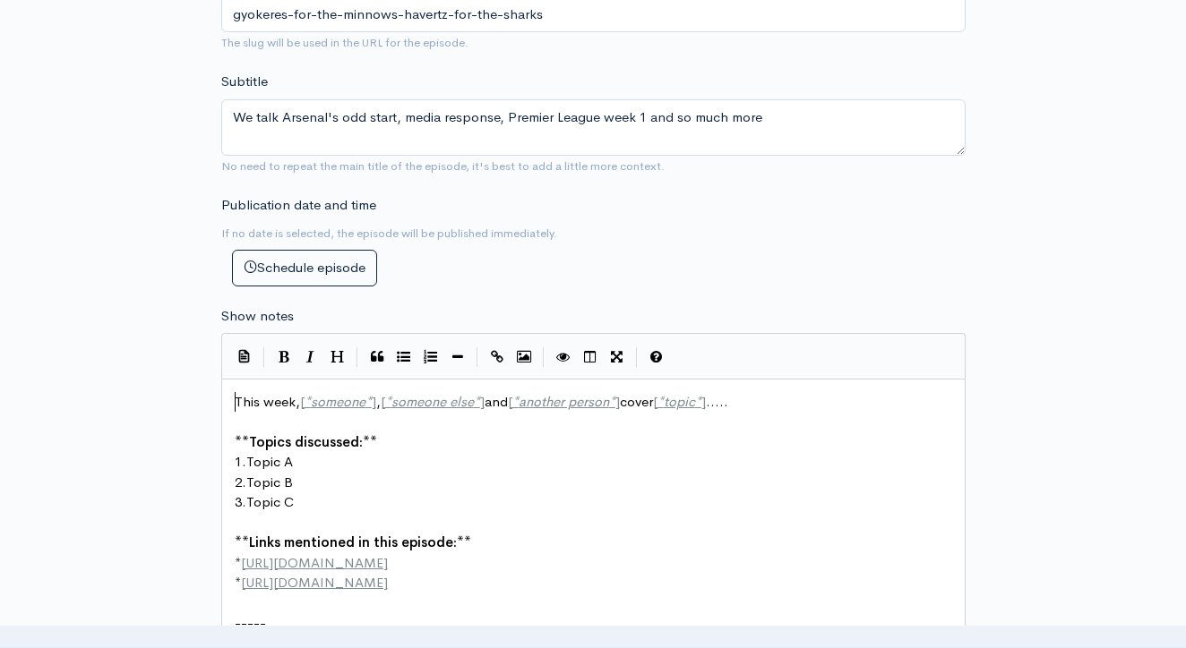
scroll to position [8, 0]
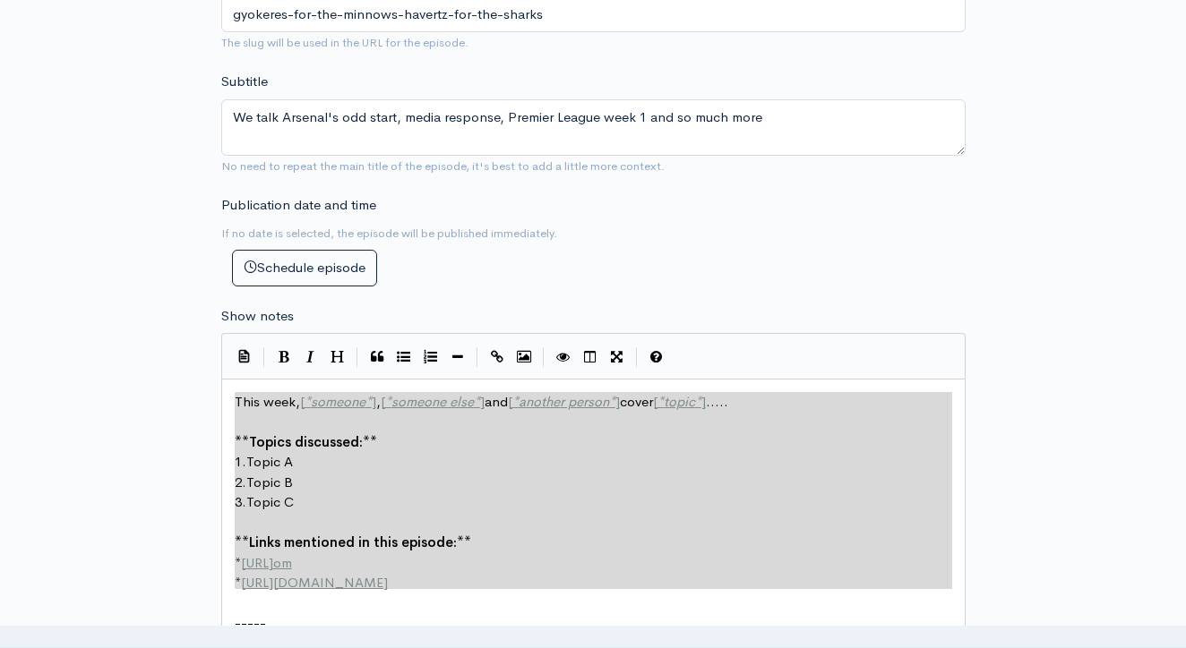
type textarea "This week, [*someone*], [*someone else*] and [*another person*] cover [*topic*]…"
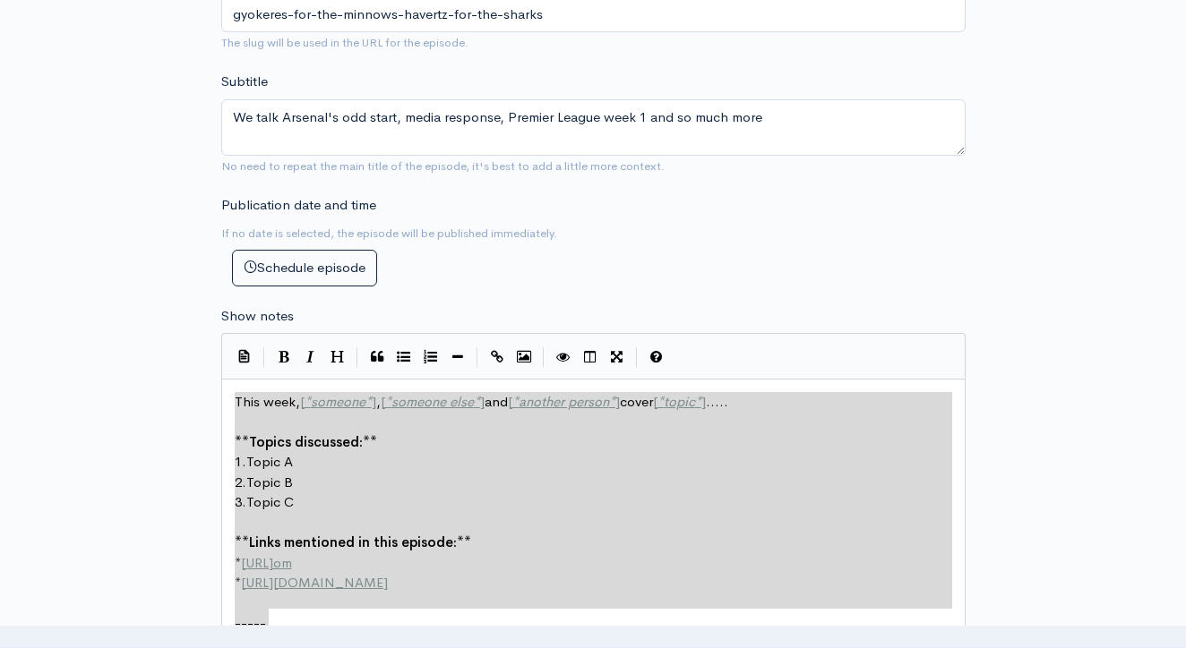
drag, startPoint x: 237, startPoint y: 366, endPoint x: 352, endPoint y: 588, distance: 249.2
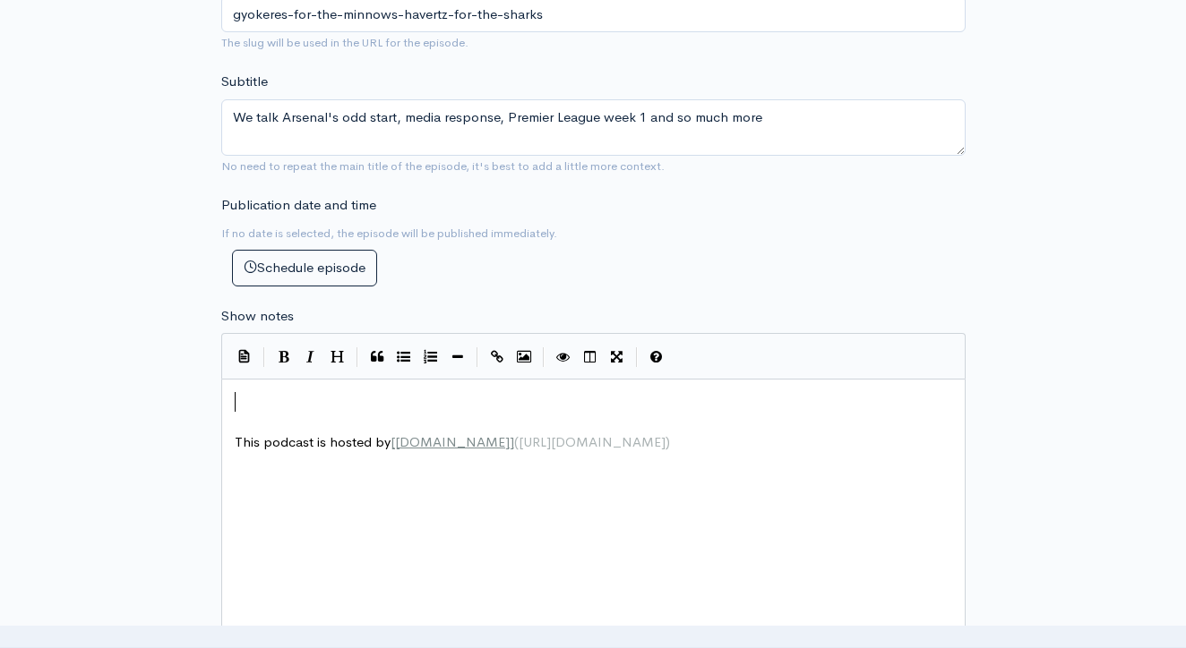
paste textarea ")"
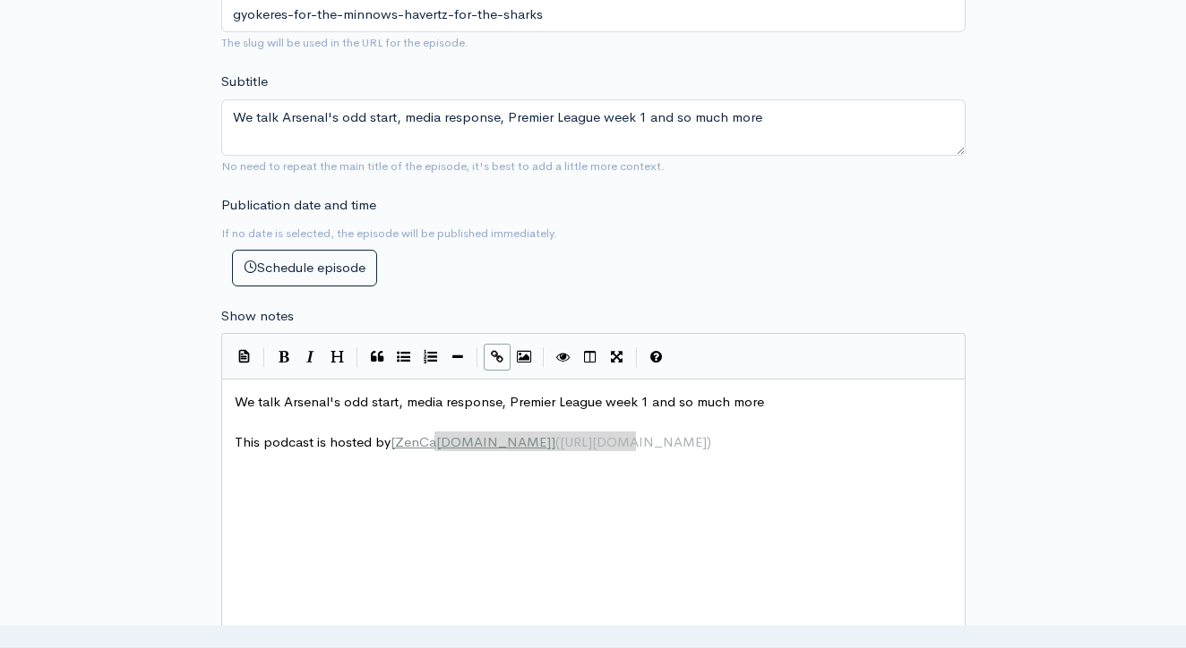
type textarea "nCast.fm](https://wwww.zencast.fm)"
drag, startPoint x: 638, startPoint y: 416, endPoint x: 407, endPoint y: 410, distance: 231.1
type textarea "zencast.fm"
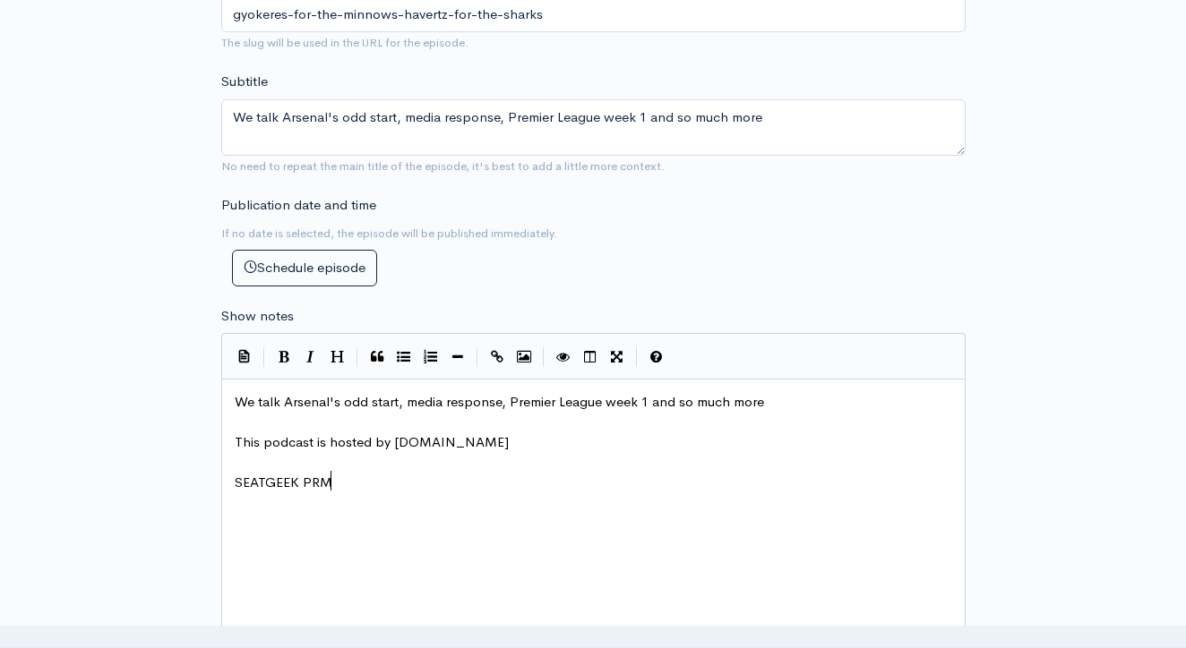
type textarea "SEATGEEK PRMO"
type textarea "ROMO CODE: TBAWRESTLING for $20 off your frst"
type textarea "irst purchase"
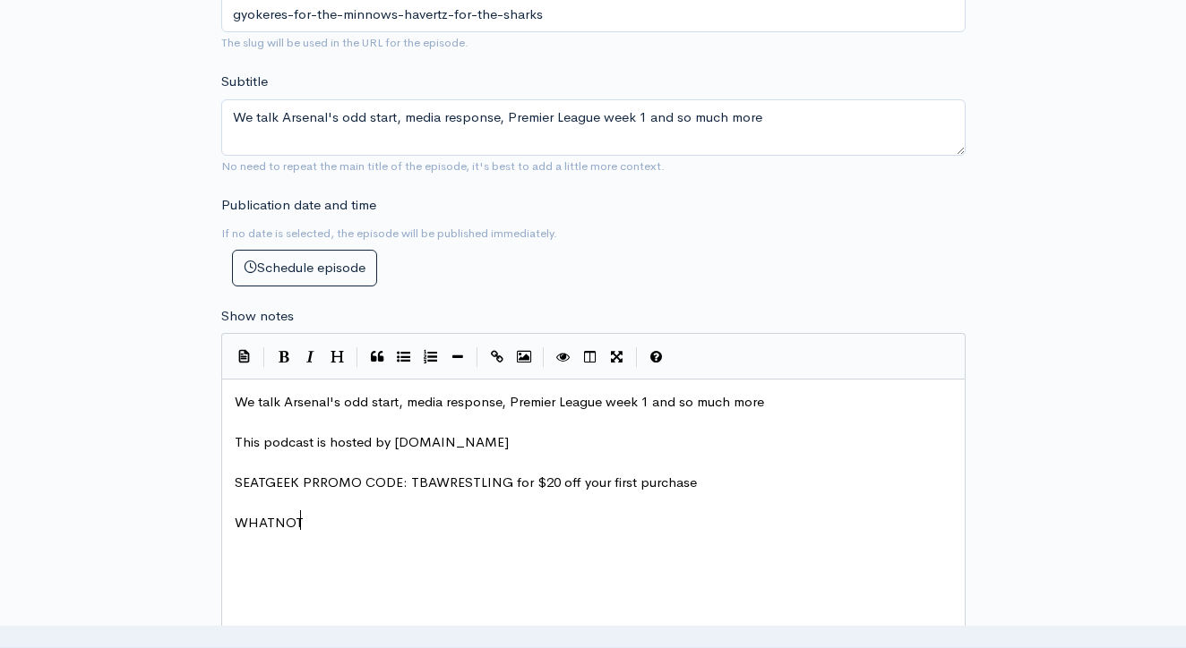
scroll to position [9, 69]
type textarea "WHATNOT £10 CRED I"
type textarea "IT -"
click at [828, 218] on div "Publication date and time If no date is selected, the episode will be published…" at bounding box center [593, 240] width 766 height 91
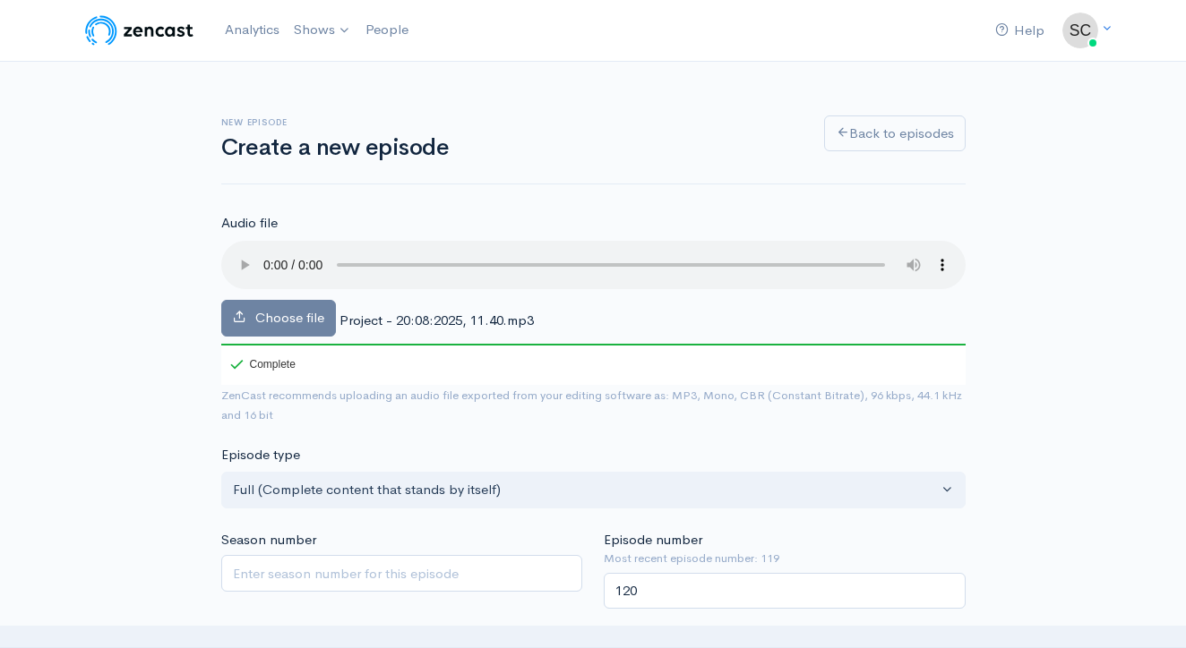
scroll to position [0, 0]
click at [271, 250] on audio at bounding box center [593, 265] width 744 height 48
click at [262, 260] on audio at bounding box center [593, 265] width 744 height 48
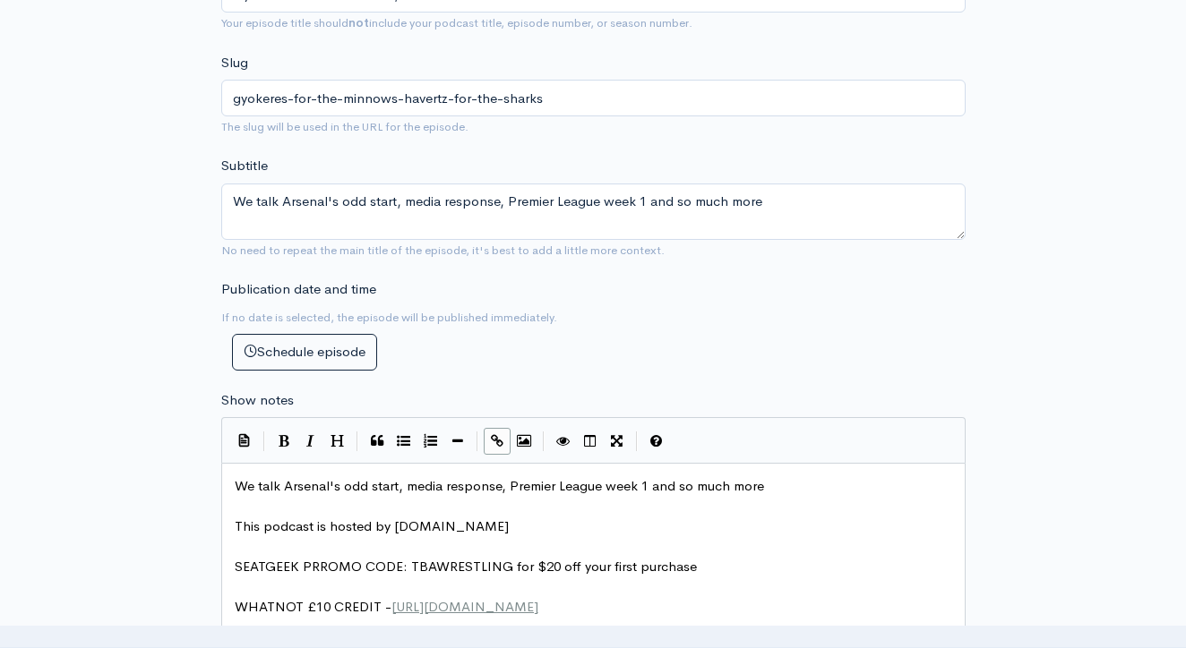
scroll to position [1127, 0]
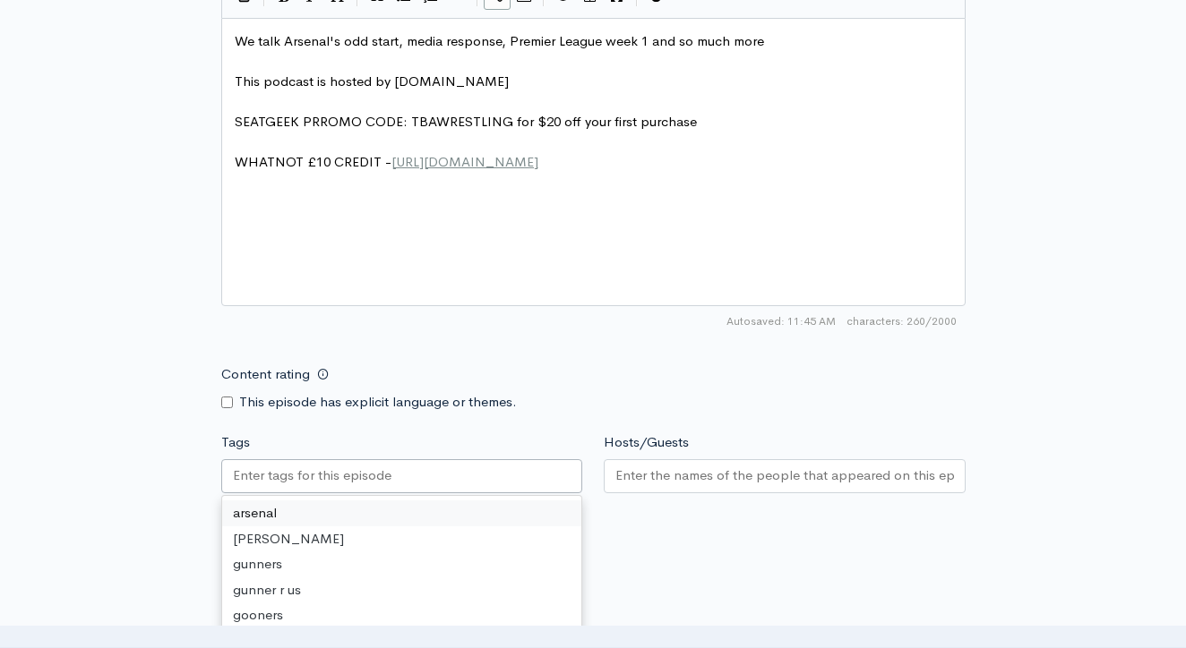
click at [515, 460] on div at bounding box center [402, 476] width 362 height 34
